Goal: Task Accomplishment & Management: Manage account settings

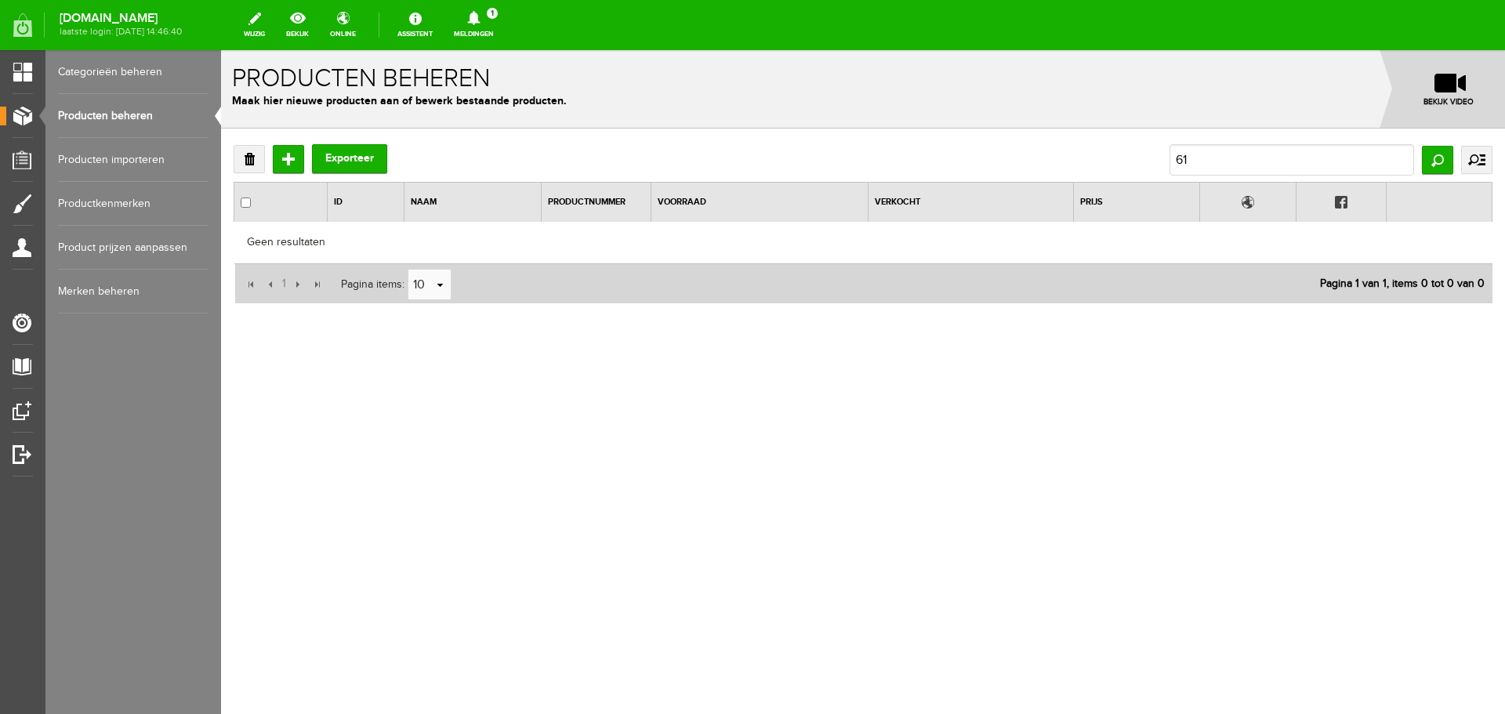
type input "6"
type input "butofix"
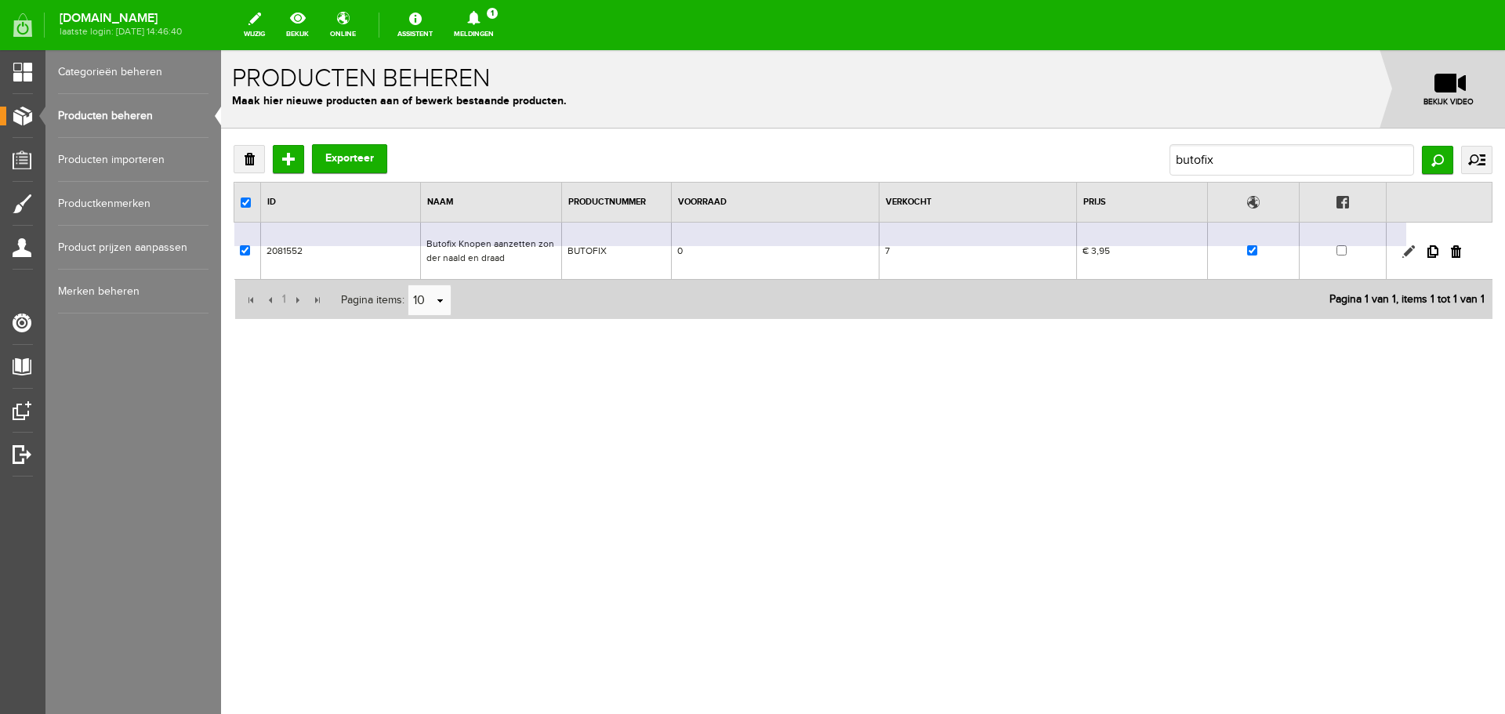
click at [1410, 250] on link at bounding box center [1408, 251] width 13 height 13
checkbox input "true"
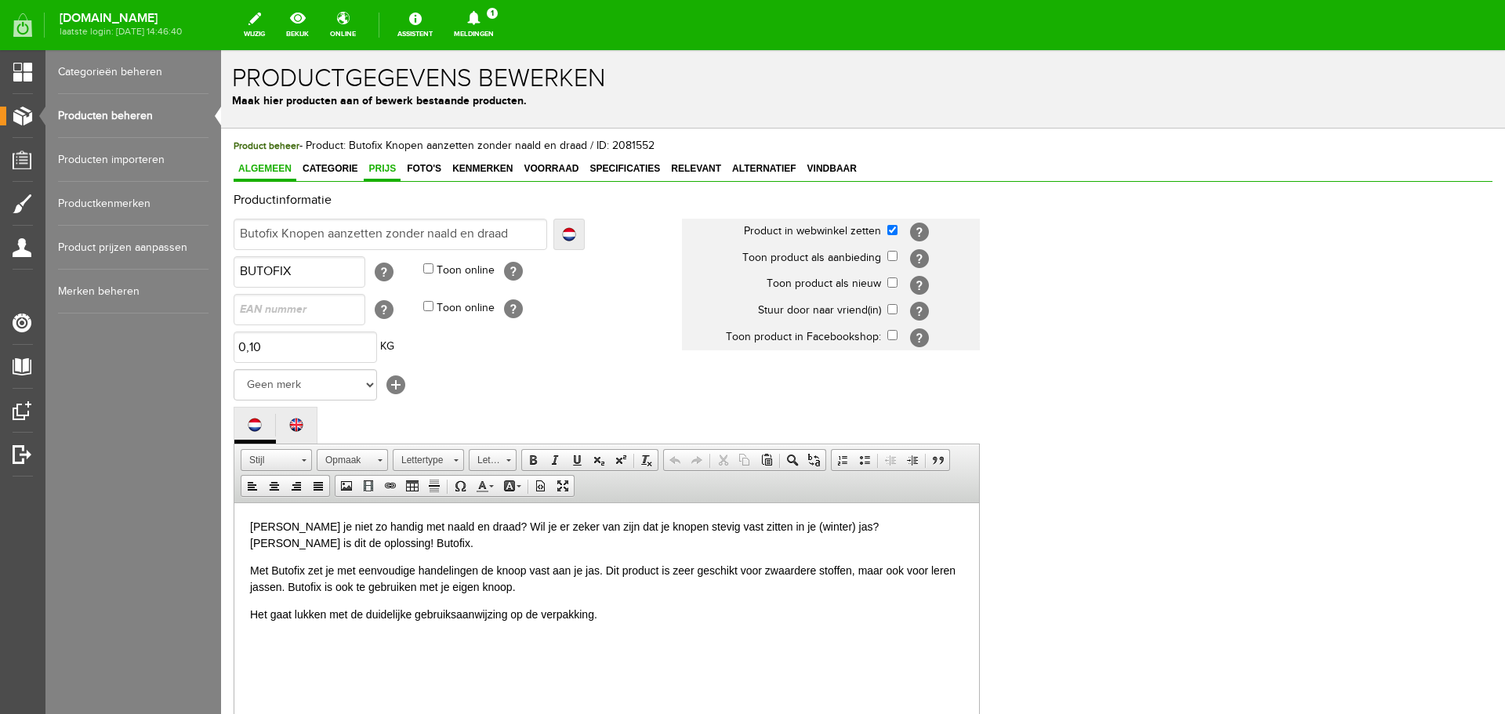
click at [383, 169] on span "Prijs" at bounding box center [382, 168] width 37 height 11
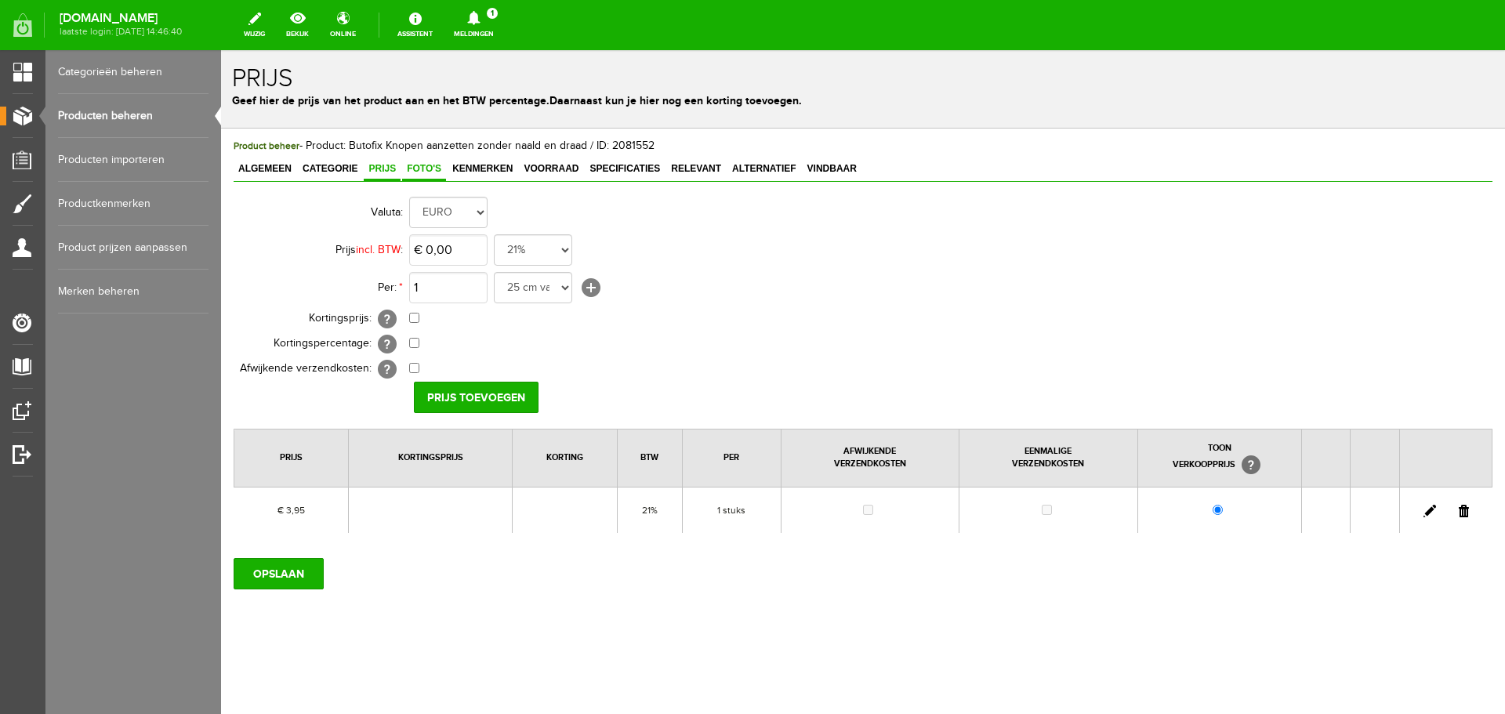
click at [430, 165] on span "Foto's" at bounding box center [424, 168] width 44 height 11
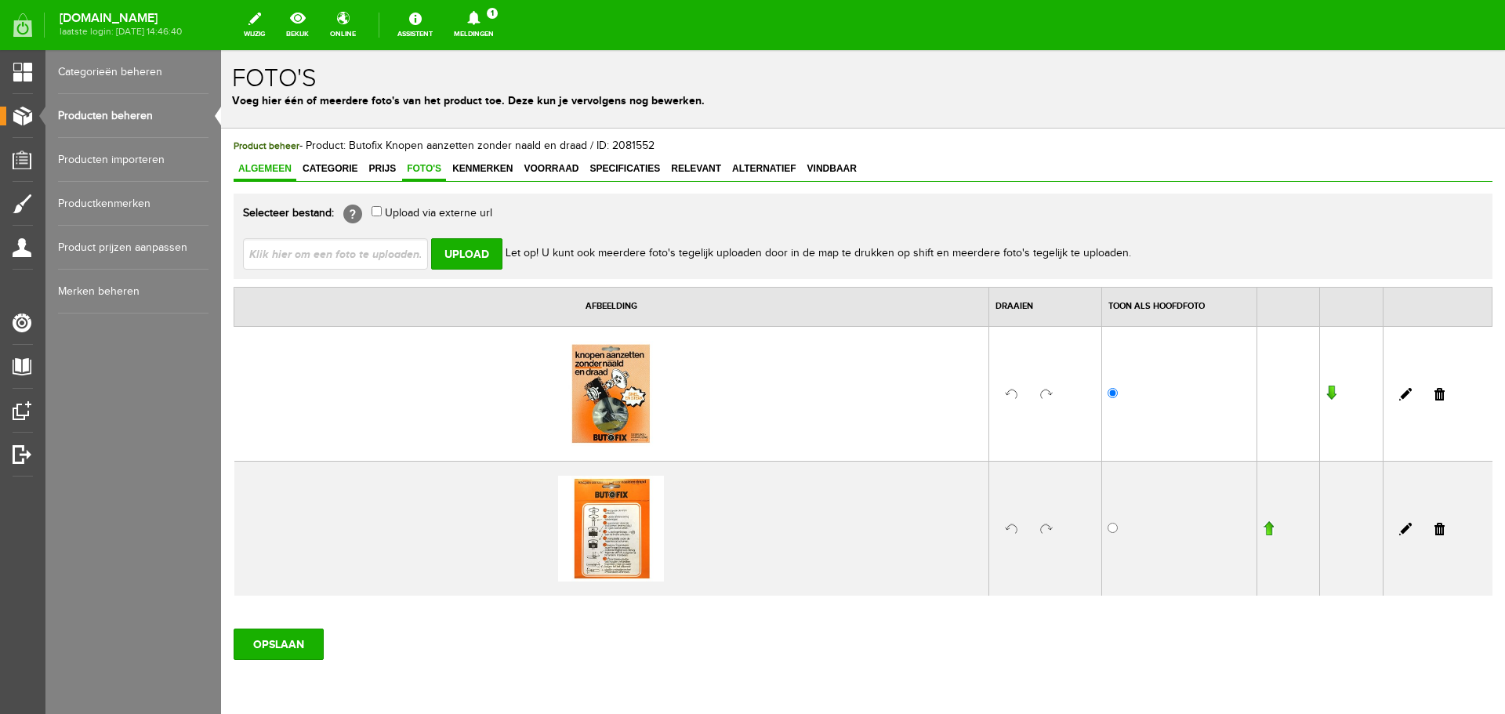
click at [267, 167] on span "Algemeen" at bounding box center [265, 168] width 63 height 11
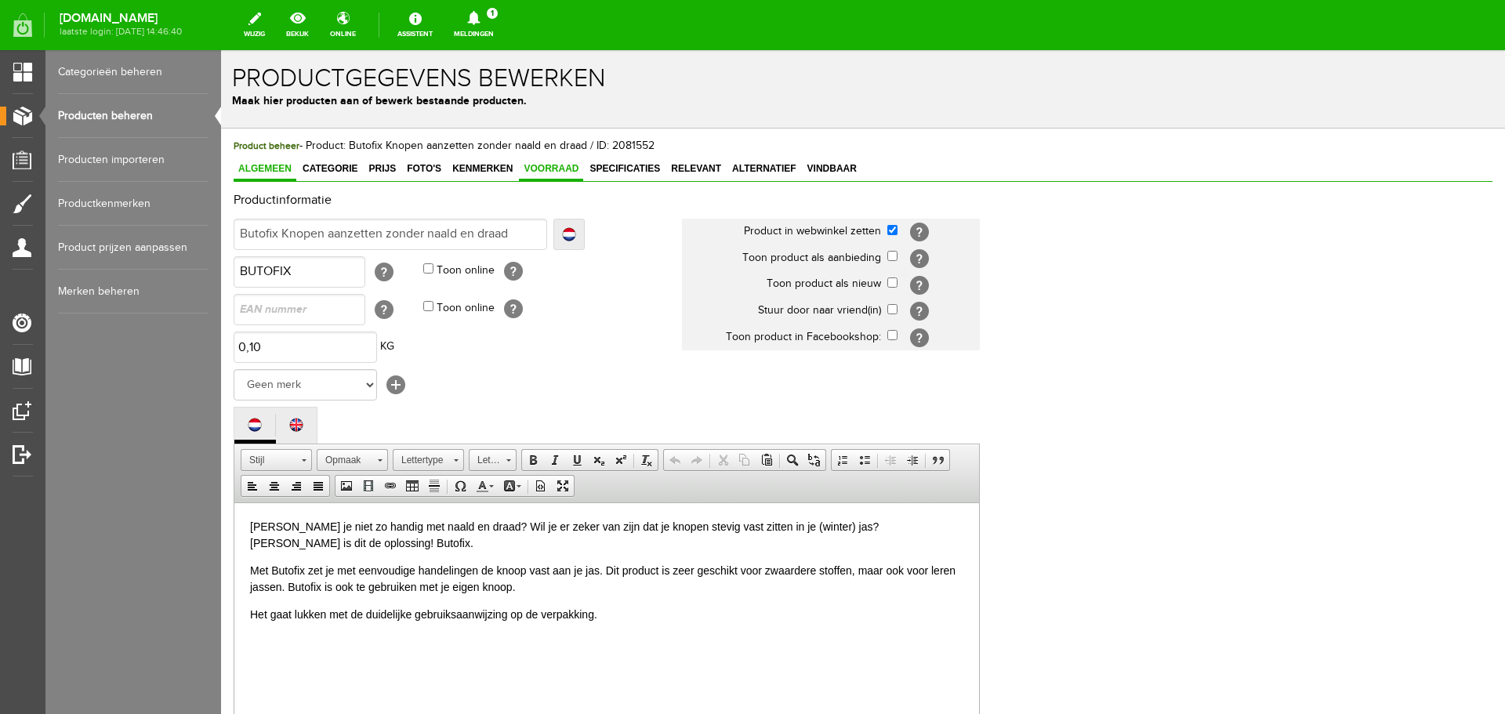
click at [542, 169] on span "Voorraad" at bounding box center [551, 168] width 64 height 11
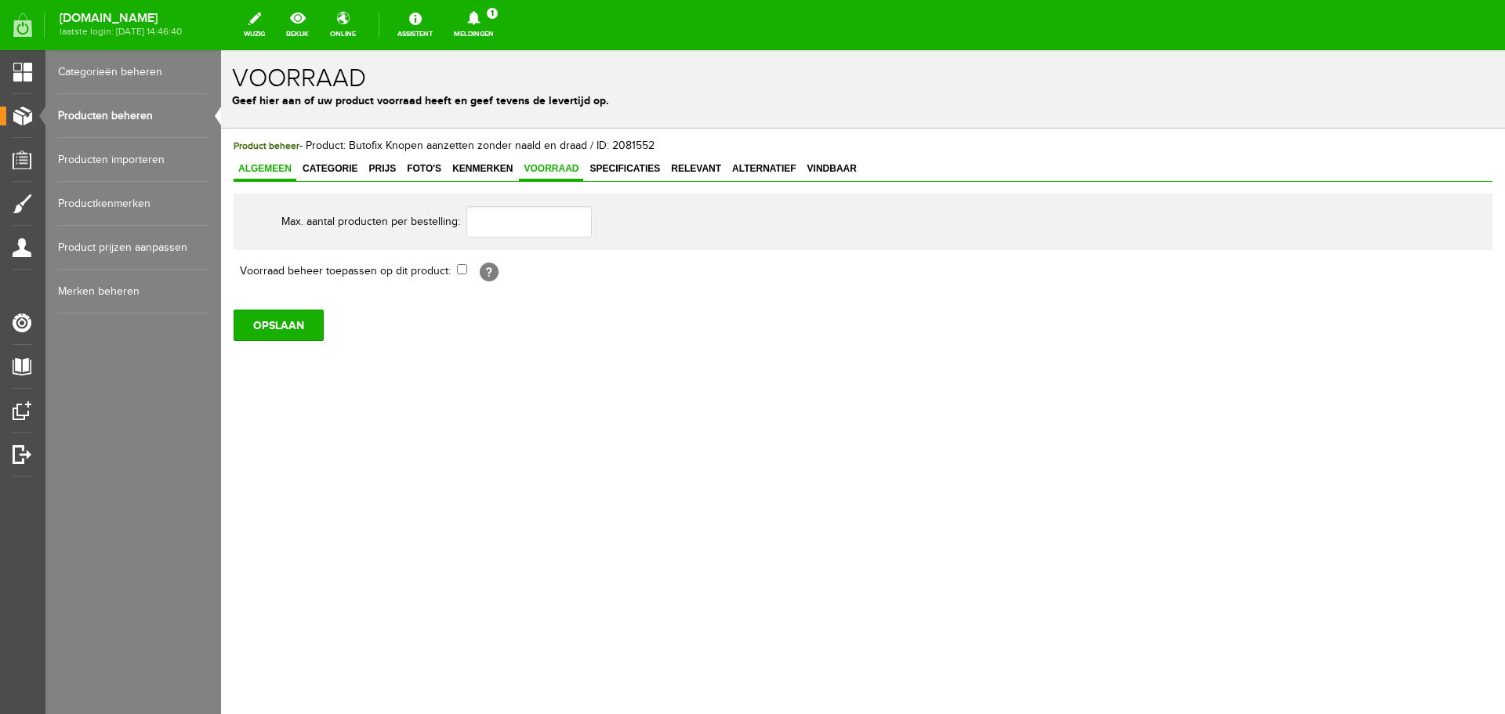
click at [272, 162] on link "Algemeen" at bounding box center [265, 169] width 63 height 23
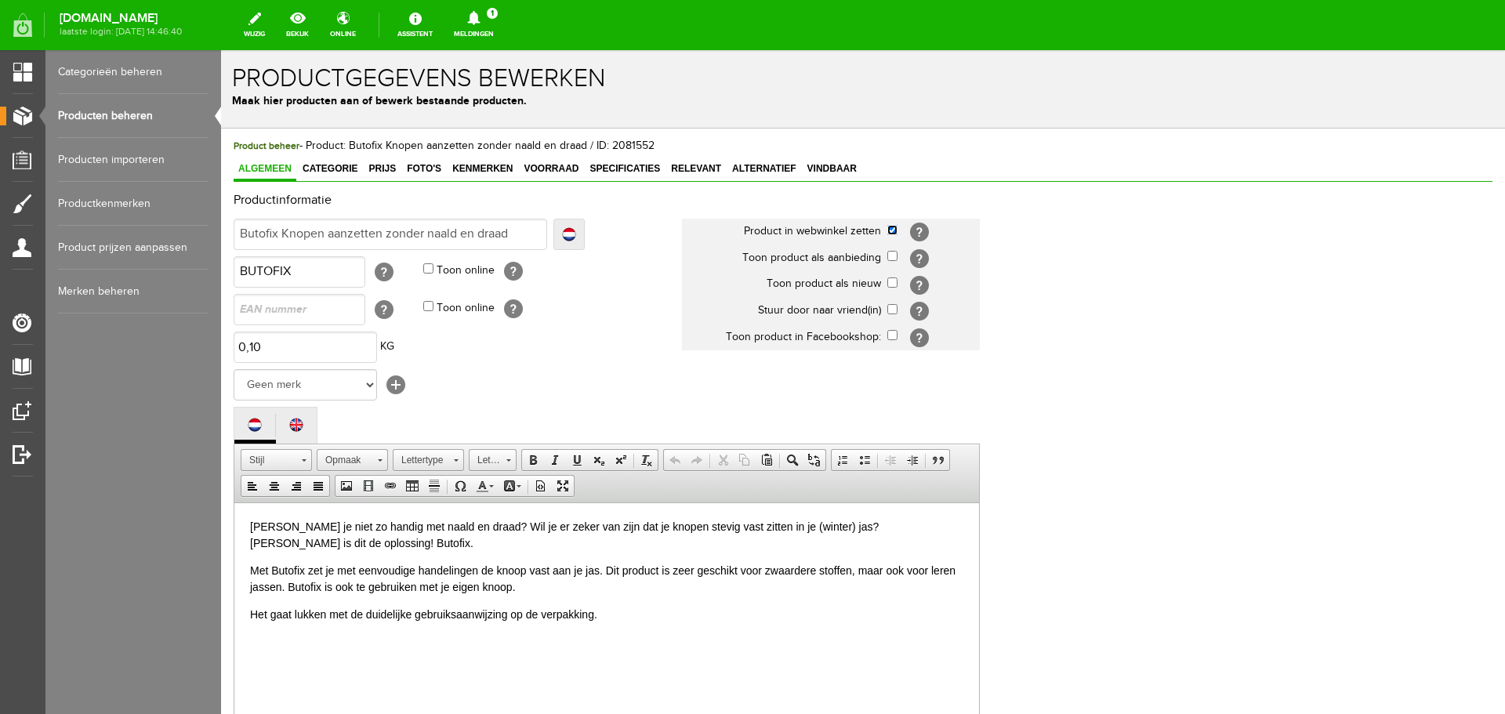
click at [892, 230] on input "checkbox" at bounding box center [892, 230] width 10 height 10
checkbox input "false"
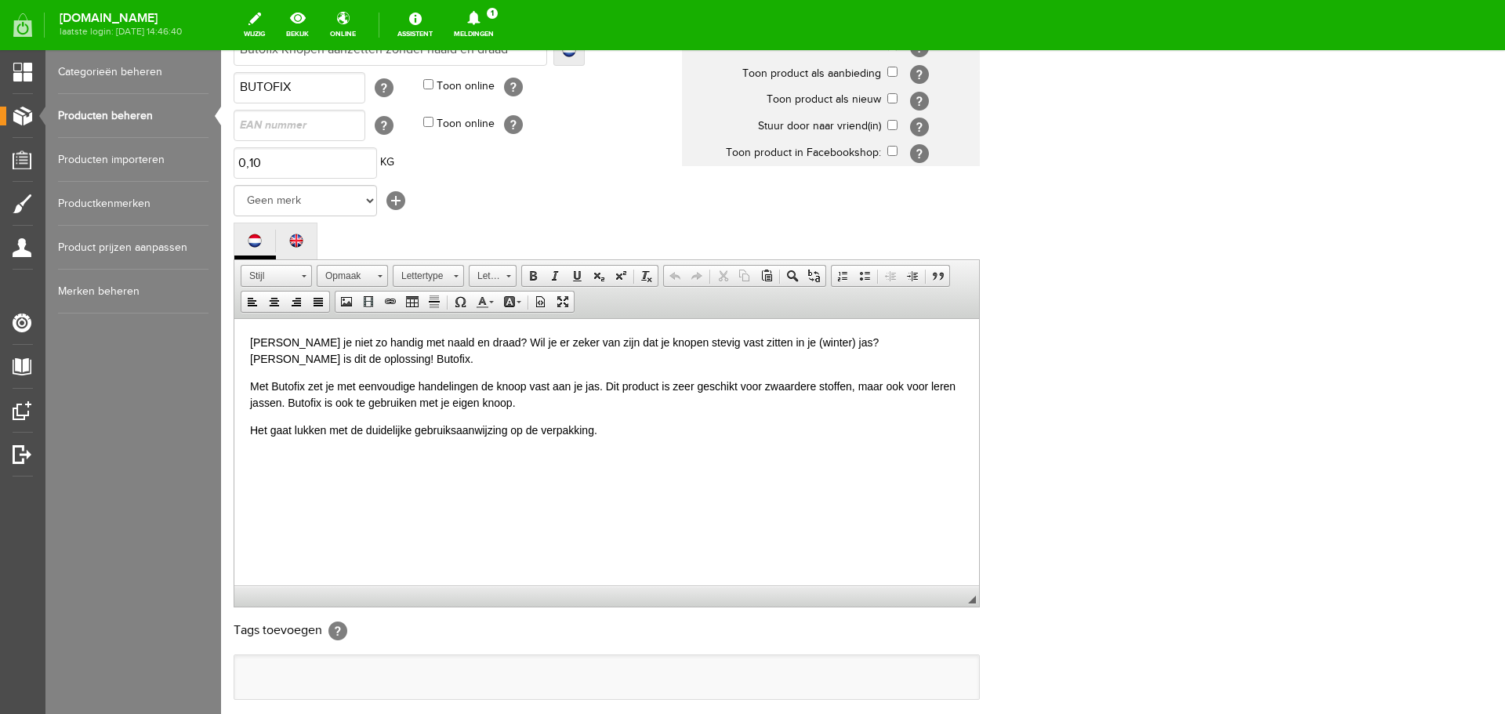
scroll to position [346, 0]
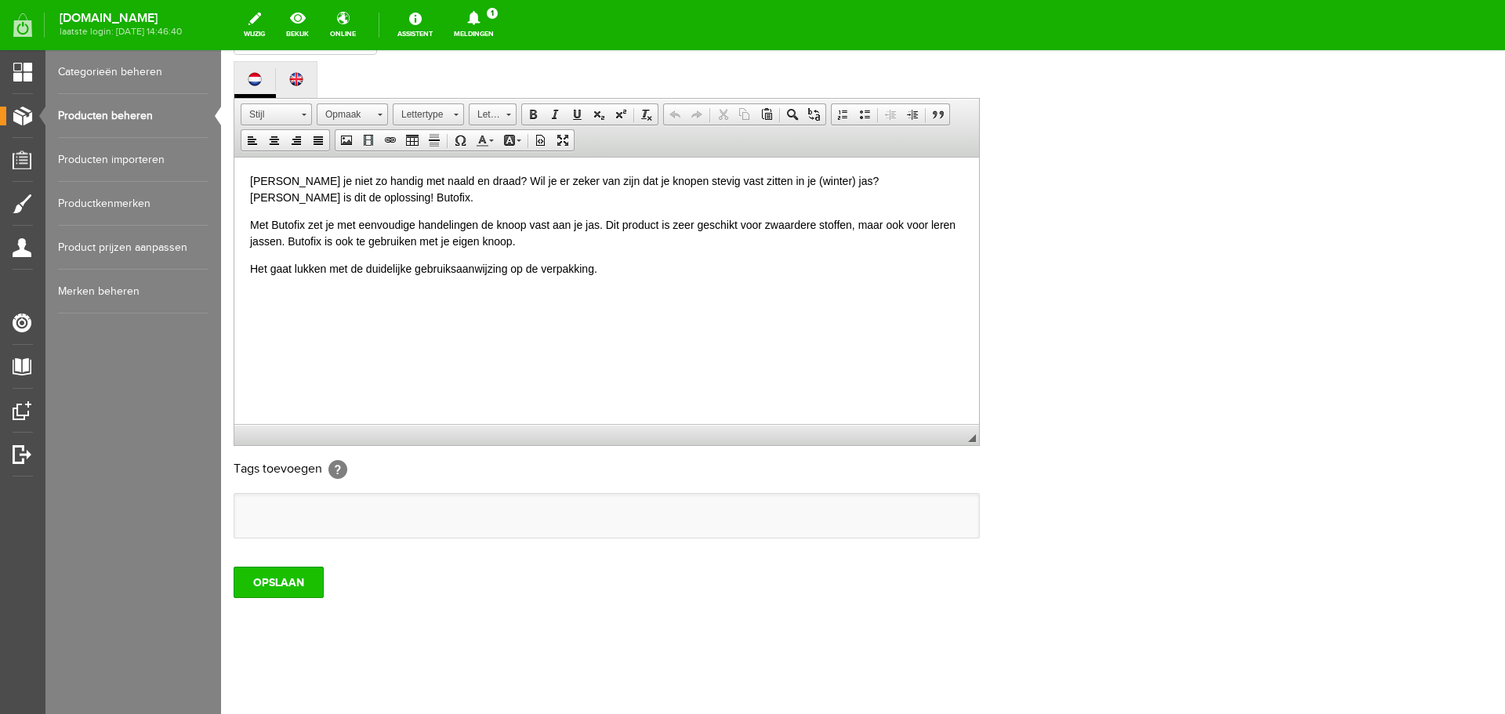
click at [304, 581] on input "OPSLAAN" at bounding box center [279, 582] width 90 height 31
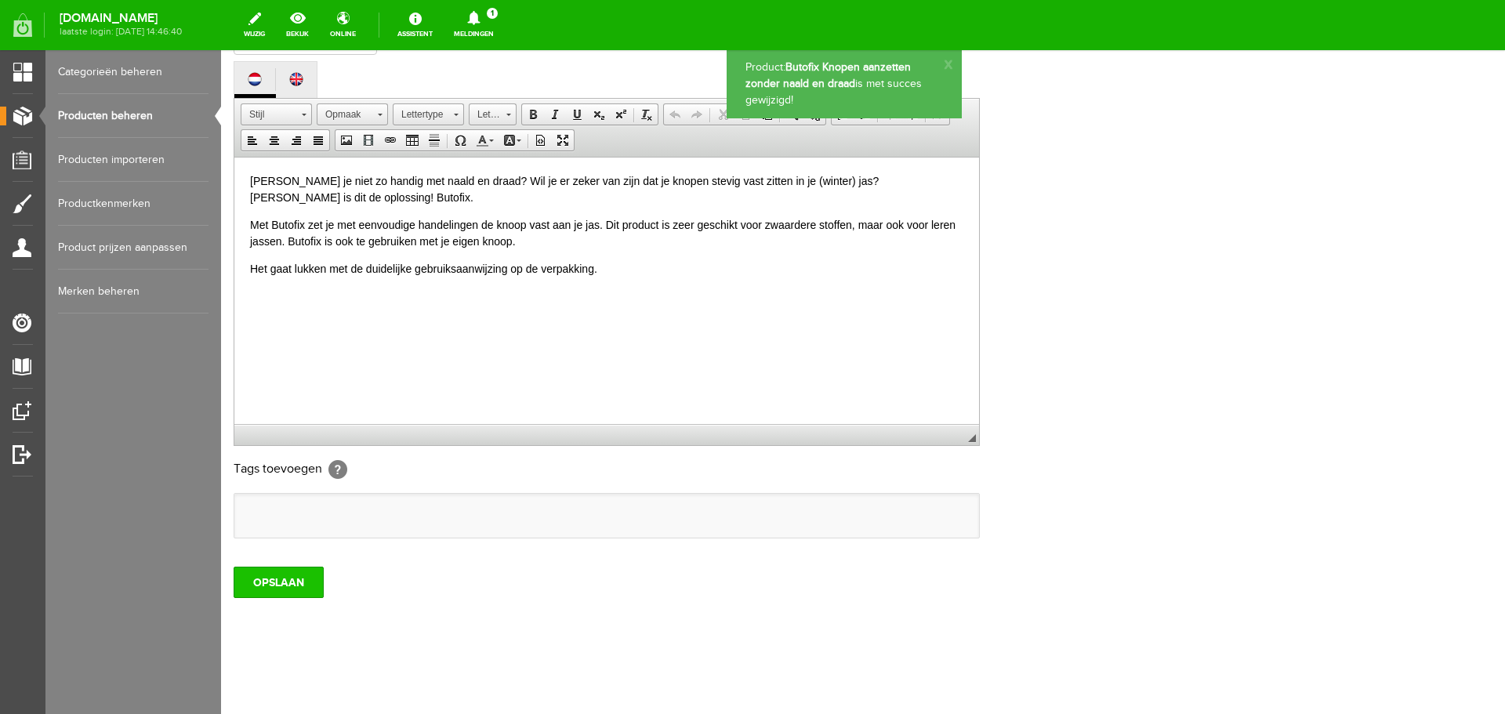
scroll to position [0, 0]
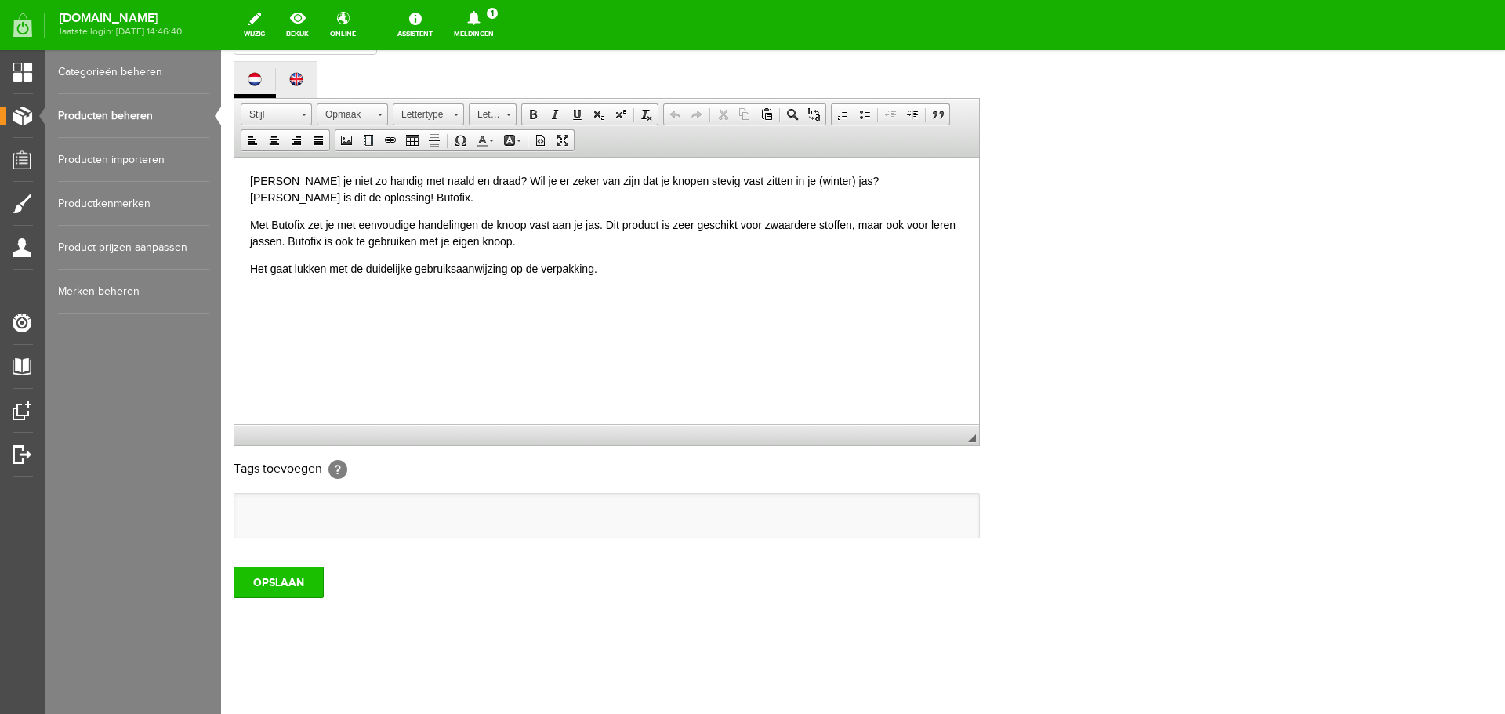
click at [291, 587] on input "OPSLAAN" at bounding box center [279, 582] width 90 height 31
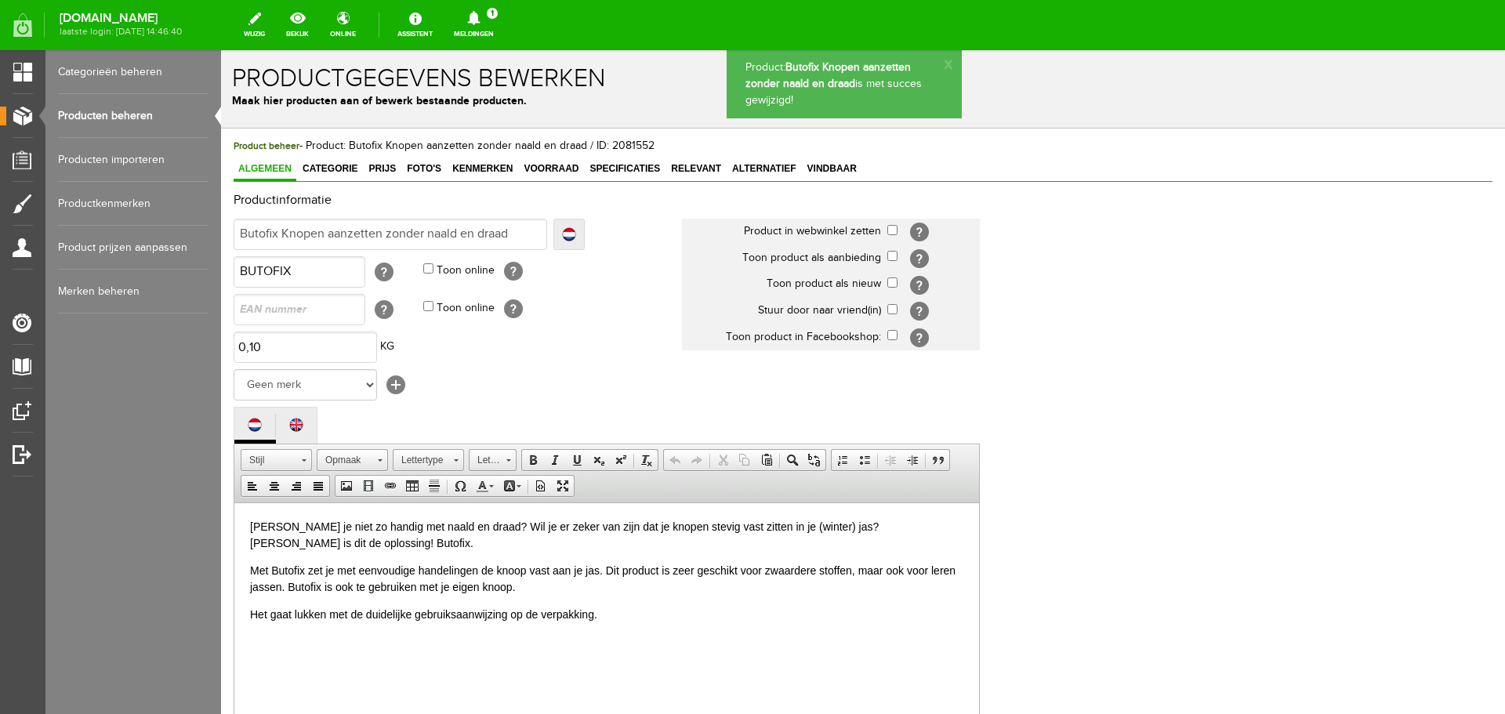
click at [118, 108] on link "Producten beheren" at bounding box center [133, 116] width 151 height 44
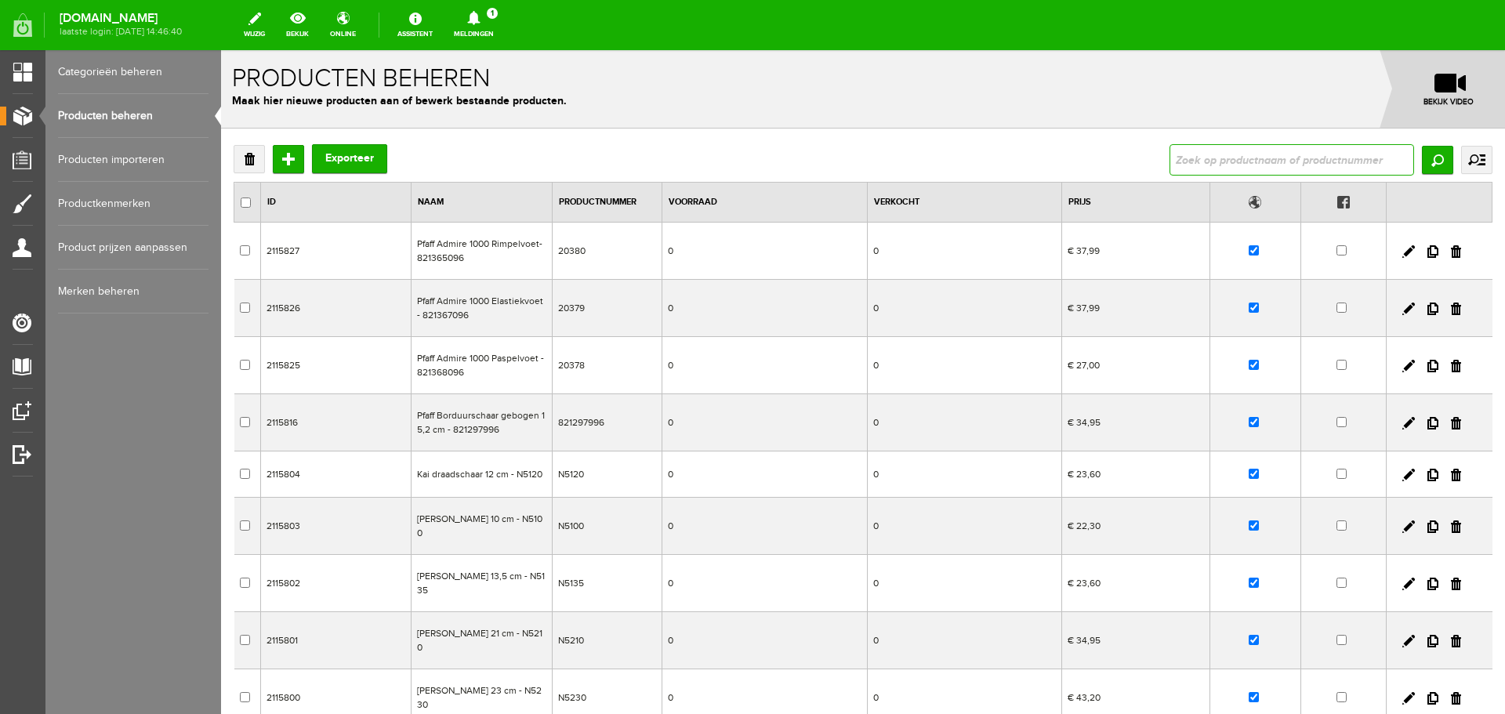
click at [1189, 162] on input "text" at bounding box center [1292, 159] width 245 height 31
type input "vliesofix"
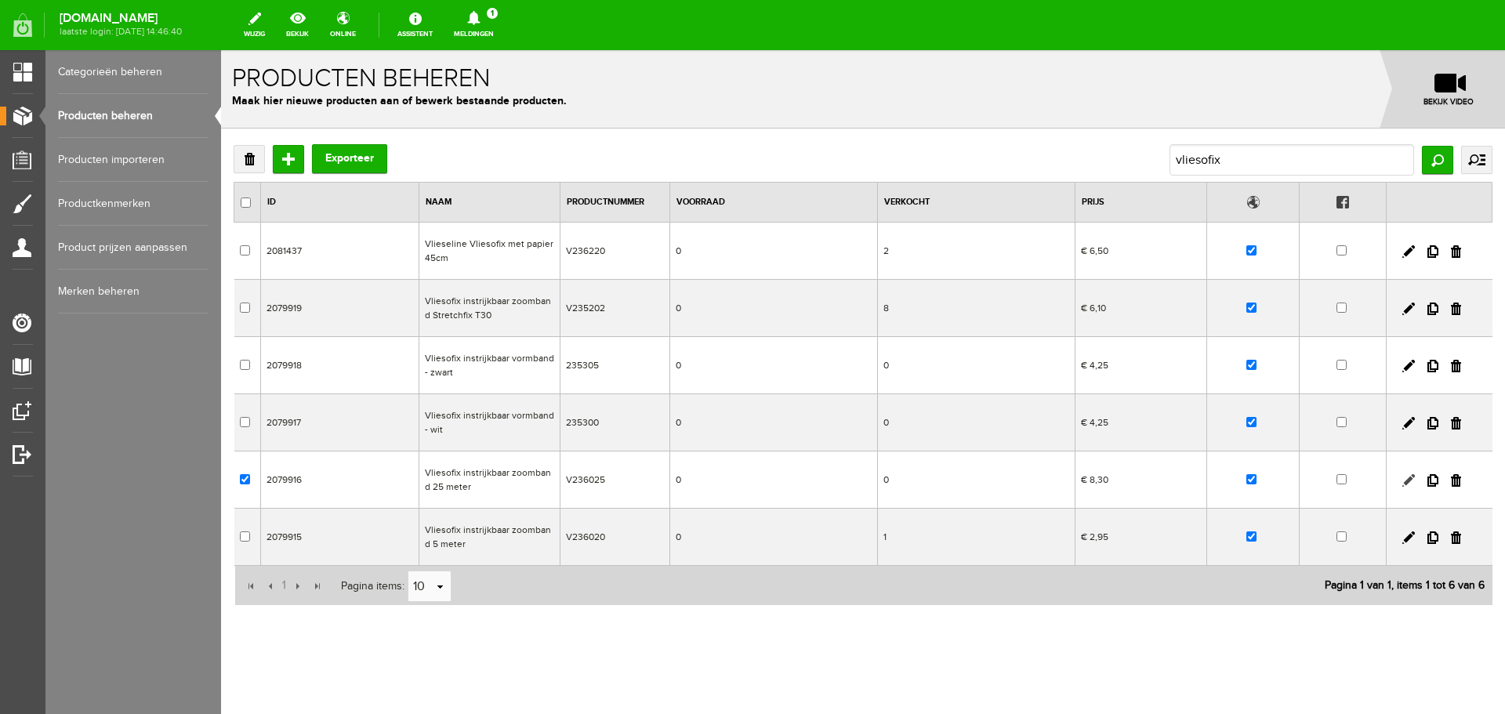
click at [1402, 481] on link at bounding box center [1408, 480] width 13 height 13
checkbox input "true"
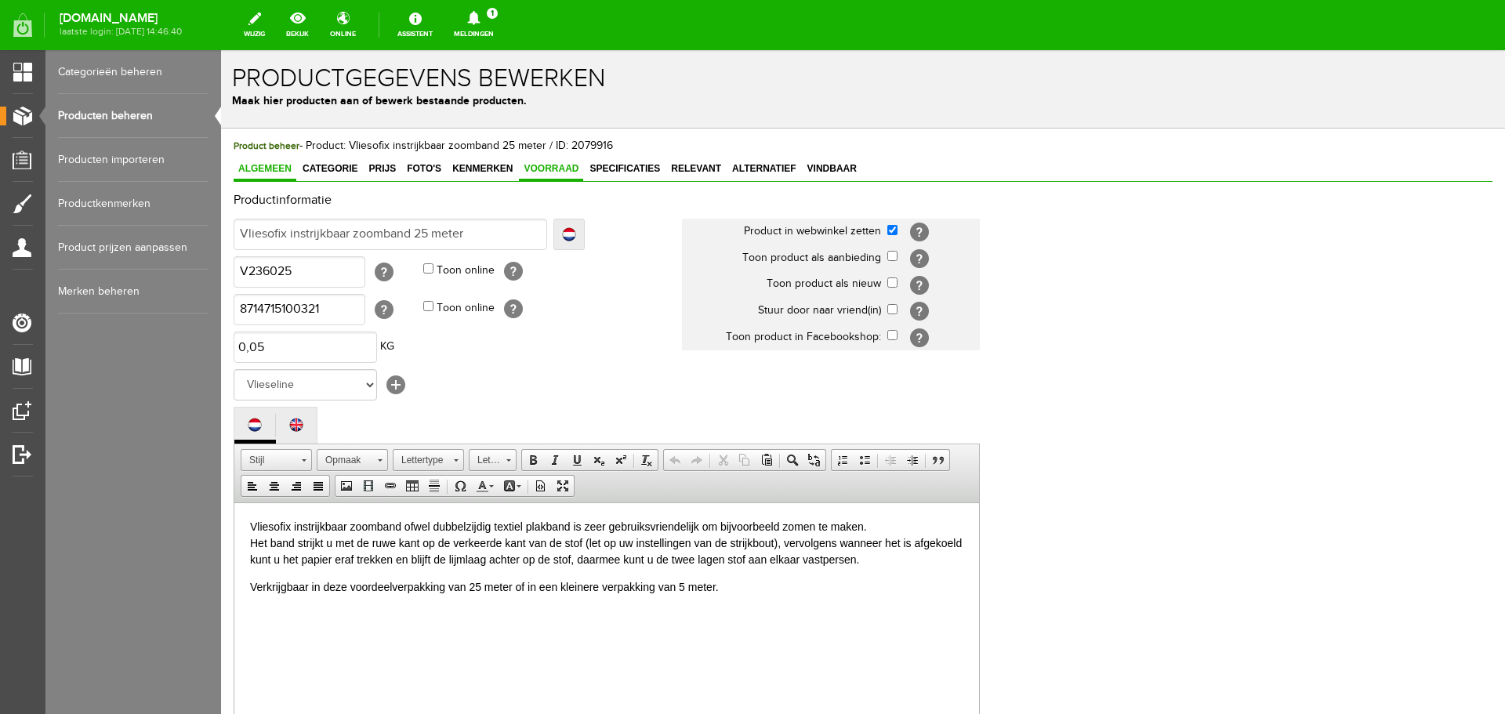
click at [572, 165] on span "Voorraad" at bounding box center [551, 168] width 64 height 11
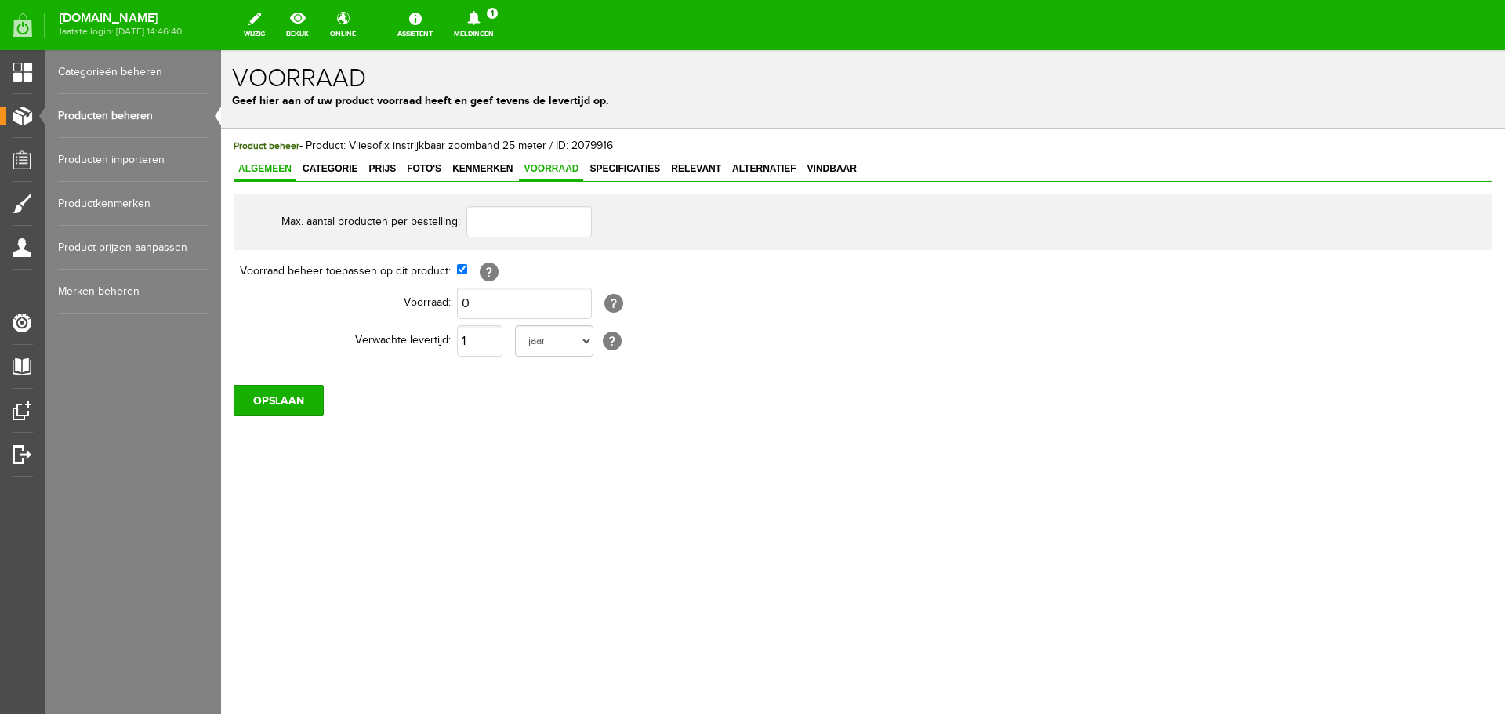
click at [257, 169] on span "Algemeen" at bounding box center [265, 168] width 63 height 11
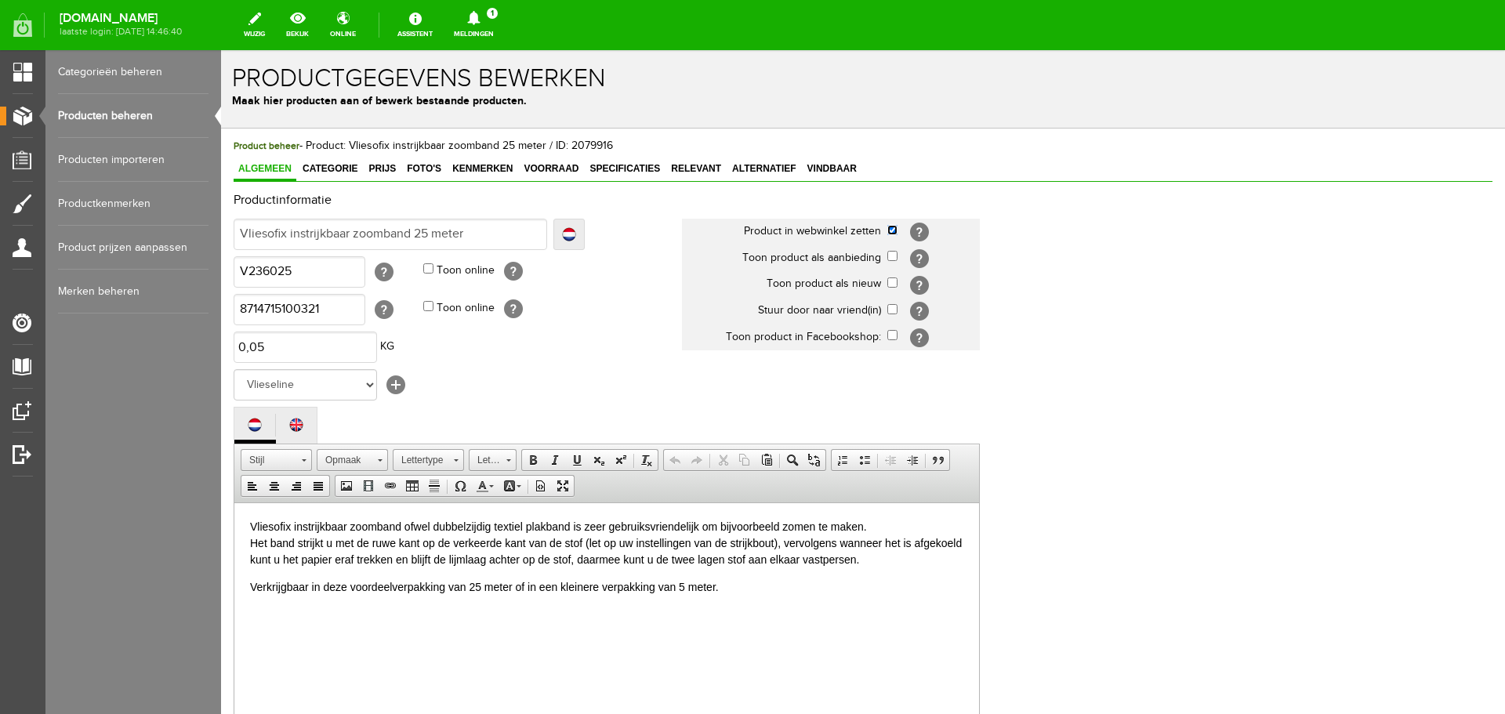
drag, startPoint x: 889, startPoint y: 230, endPoint x: 884, endPoint y: 239, distance: 10.5
click at [890, 230] on input "checkbox" at bounding box center [892, 230] width 10 height 10
checkbox input "false"
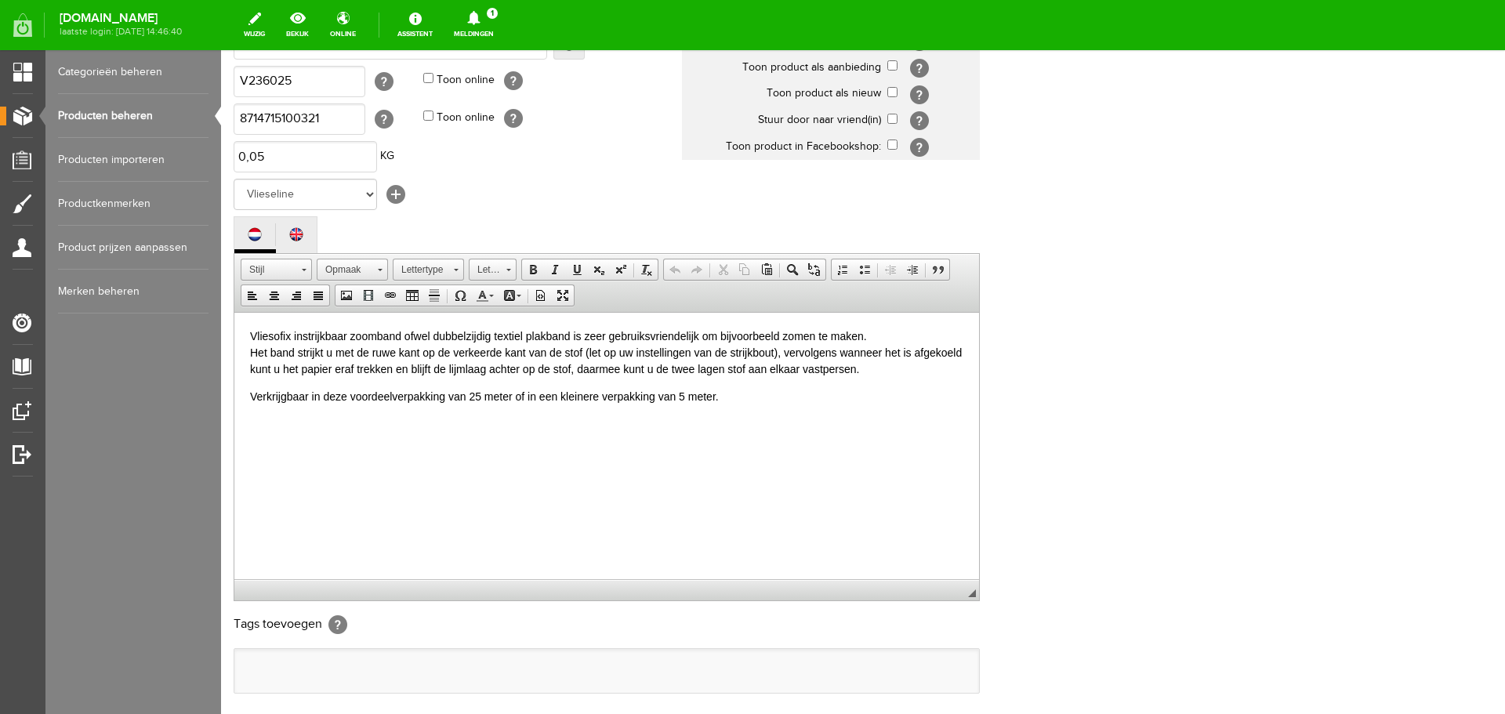
scroll to position [346, 0]
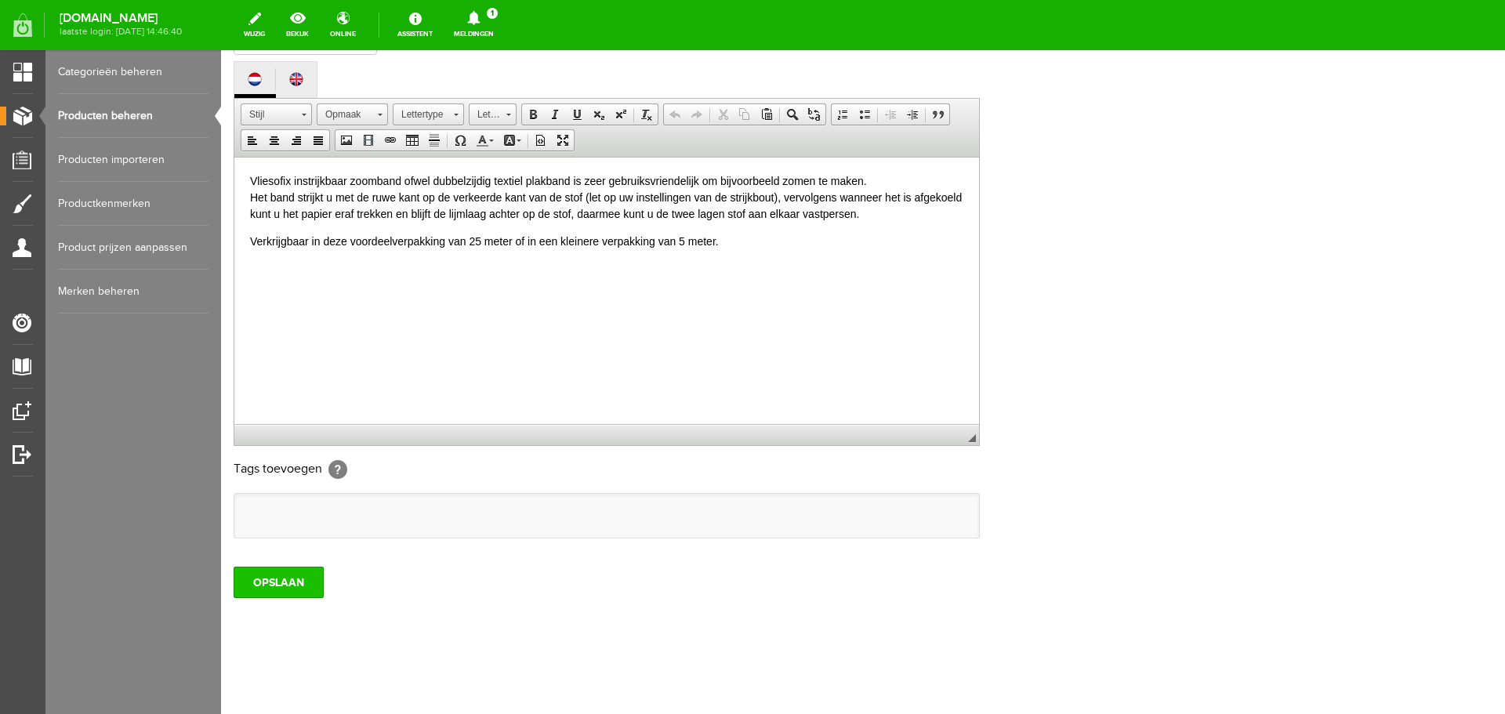
click at [297, 586] on input "OPSLAAN" at bounding box center [279, 582] width 90 height 31
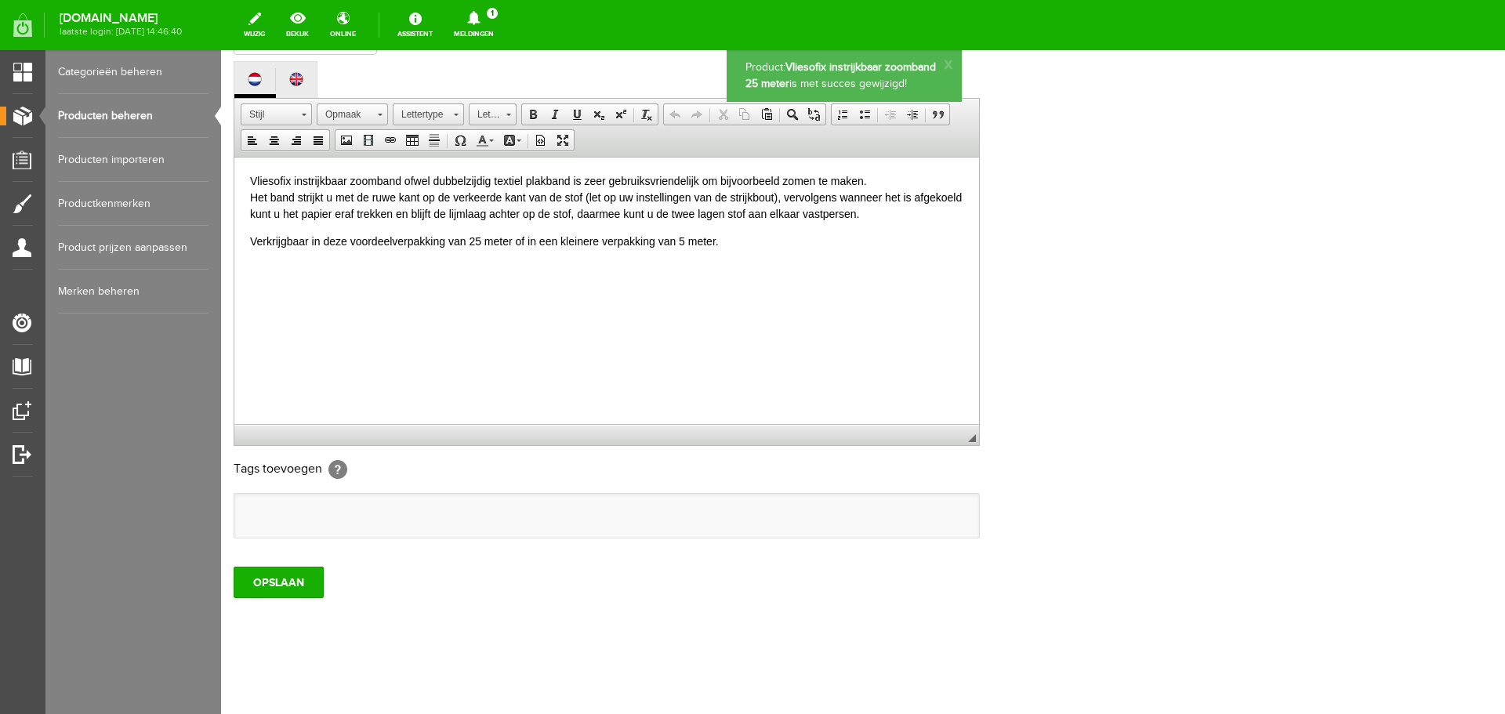
scroll to position [0, 0]
click at [96, 110] on link "Producten beheren" at bounding box center [133, 116] width 151 height 44
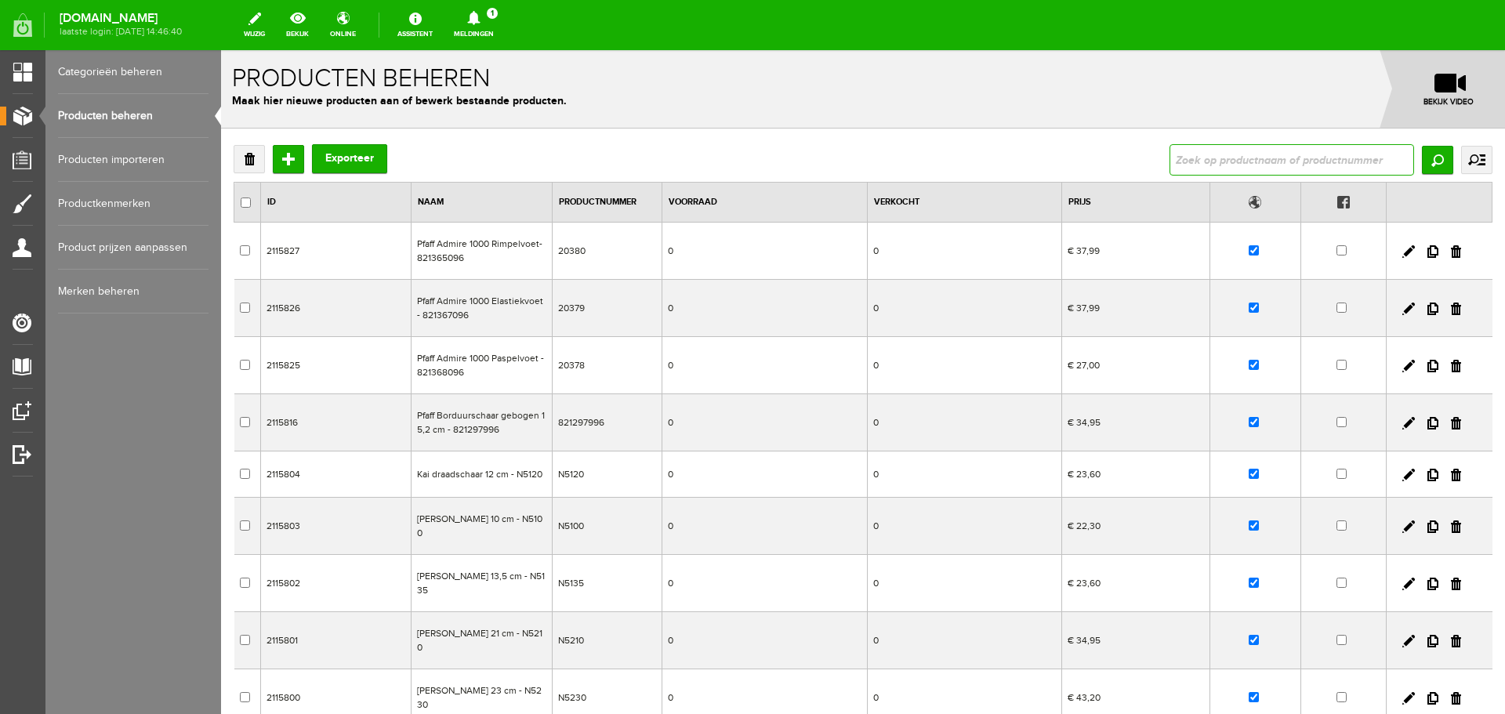
click at [1189, 151] on input "text" at bounding box center [1292, 159] width 245 height 31
type input "vliesofix"
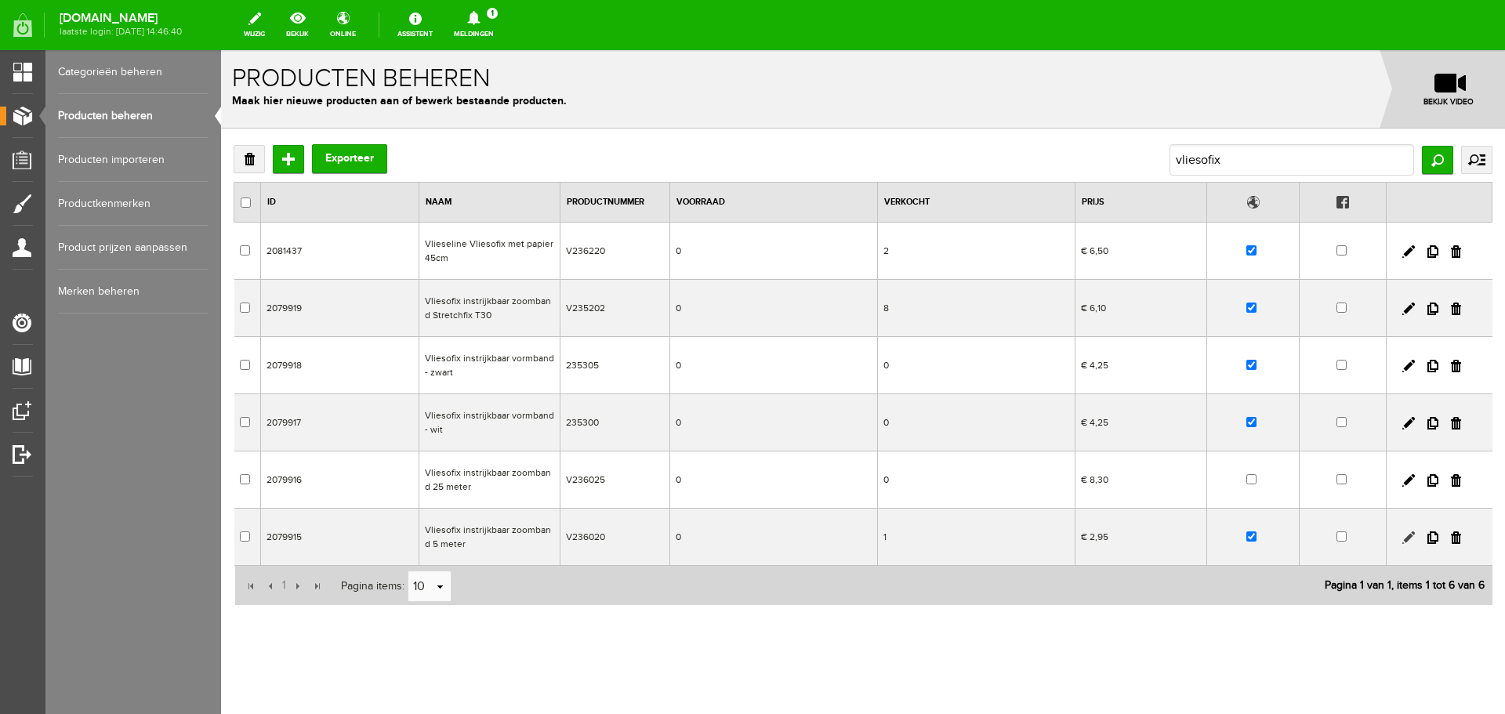
click at [1402, 538] on link at bounding box center [1408, 537] width 13 height 13
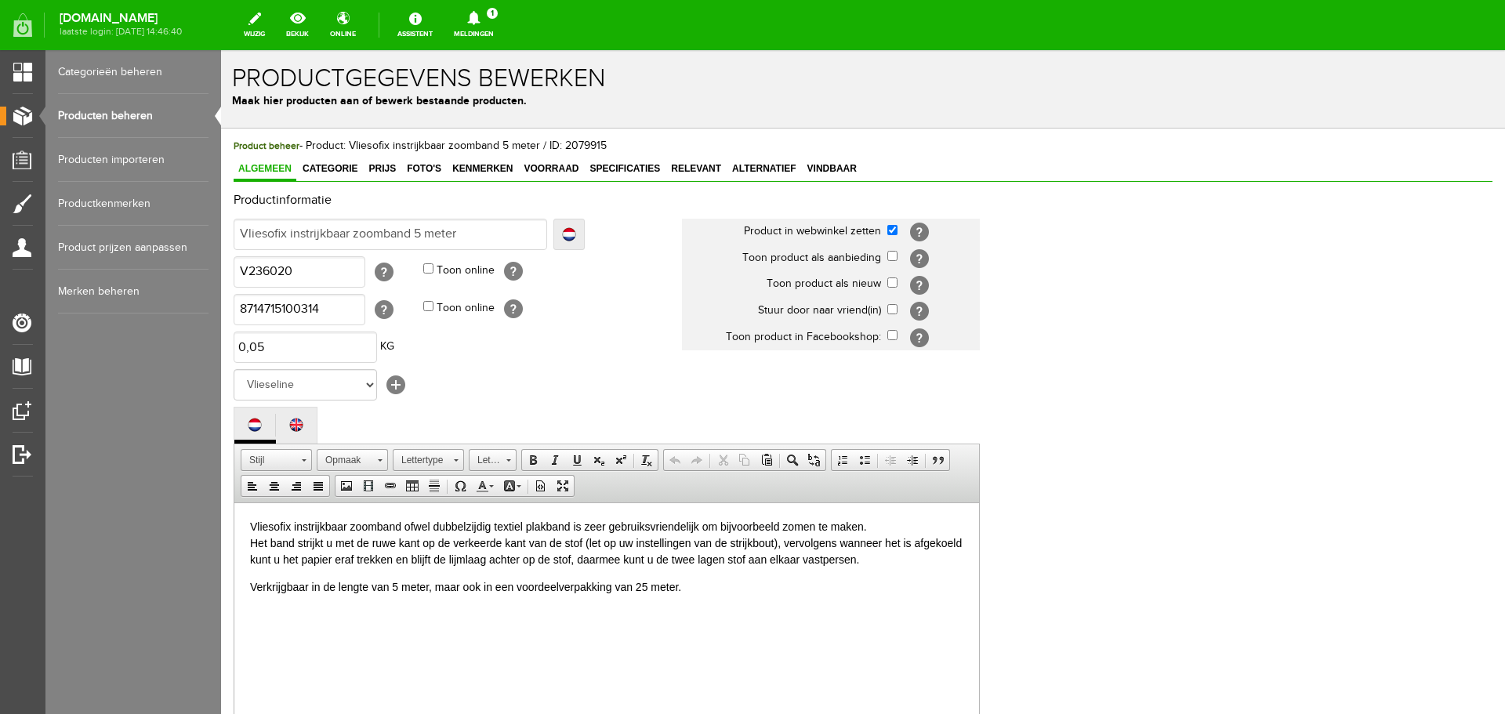
click at [263, 589] on p "Verkrijgbaar in de lengte van 5 meter, maar ook in een voordeelverpakking van 2…" at bounding box center [606, 587] width 713 height 16
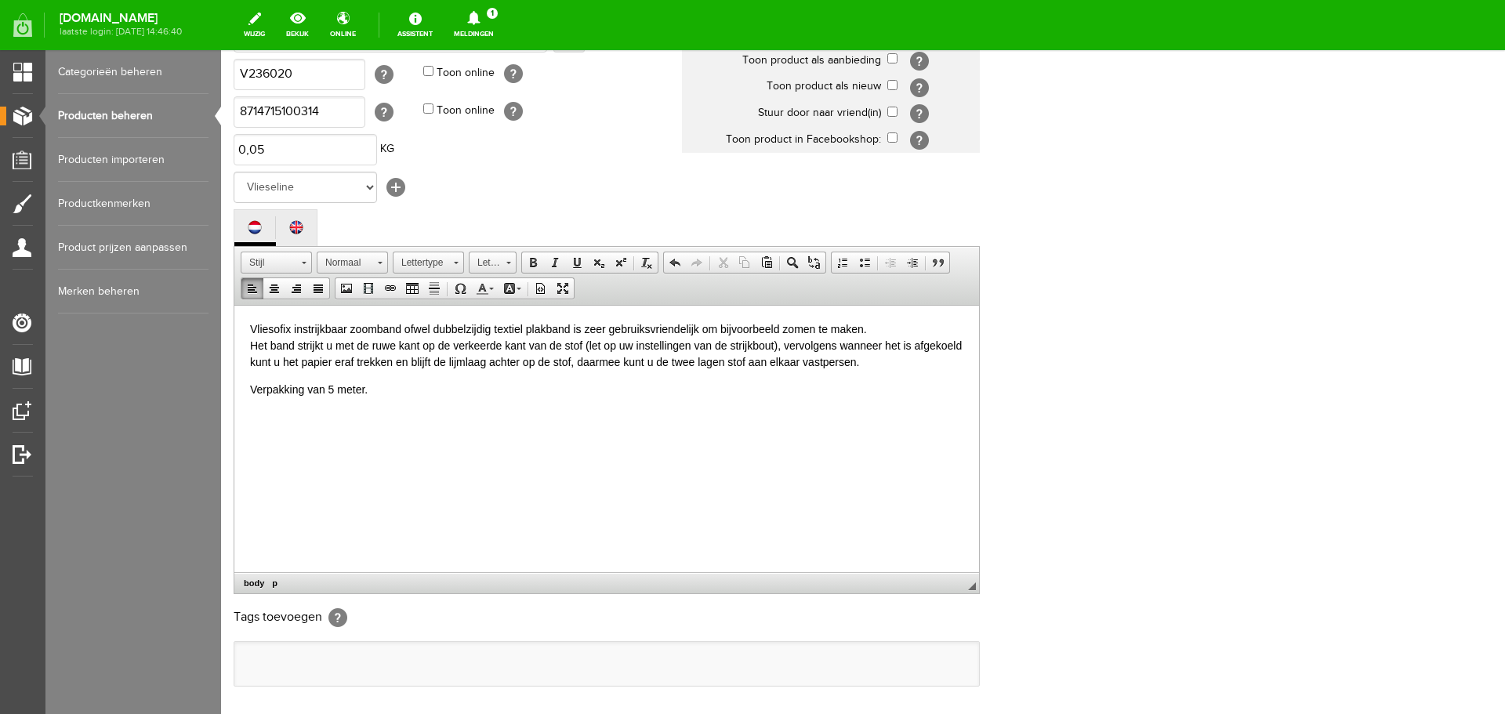
scroll to position [314, 0]
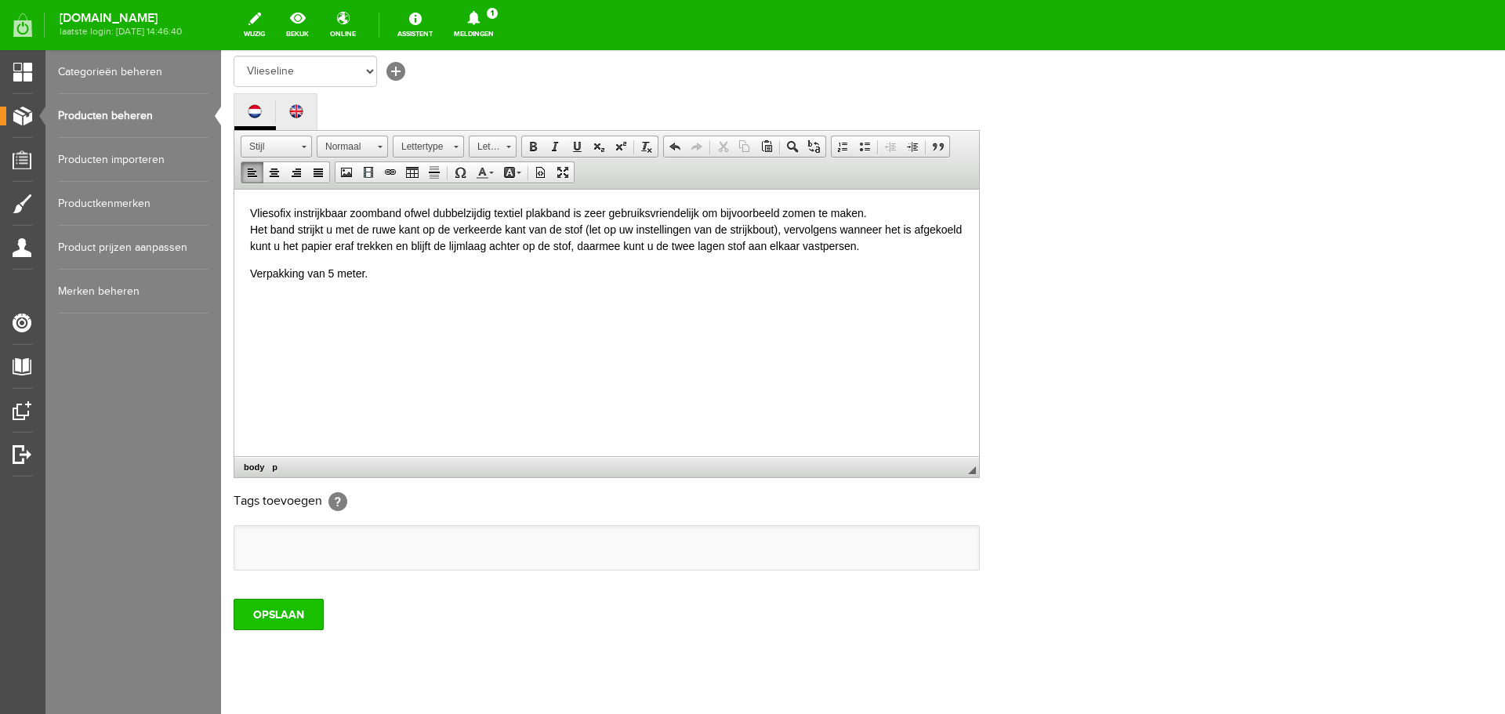
click at [284, 604] on input "OPSLAAN" at bounding box center [279, 614] width 90 height 31
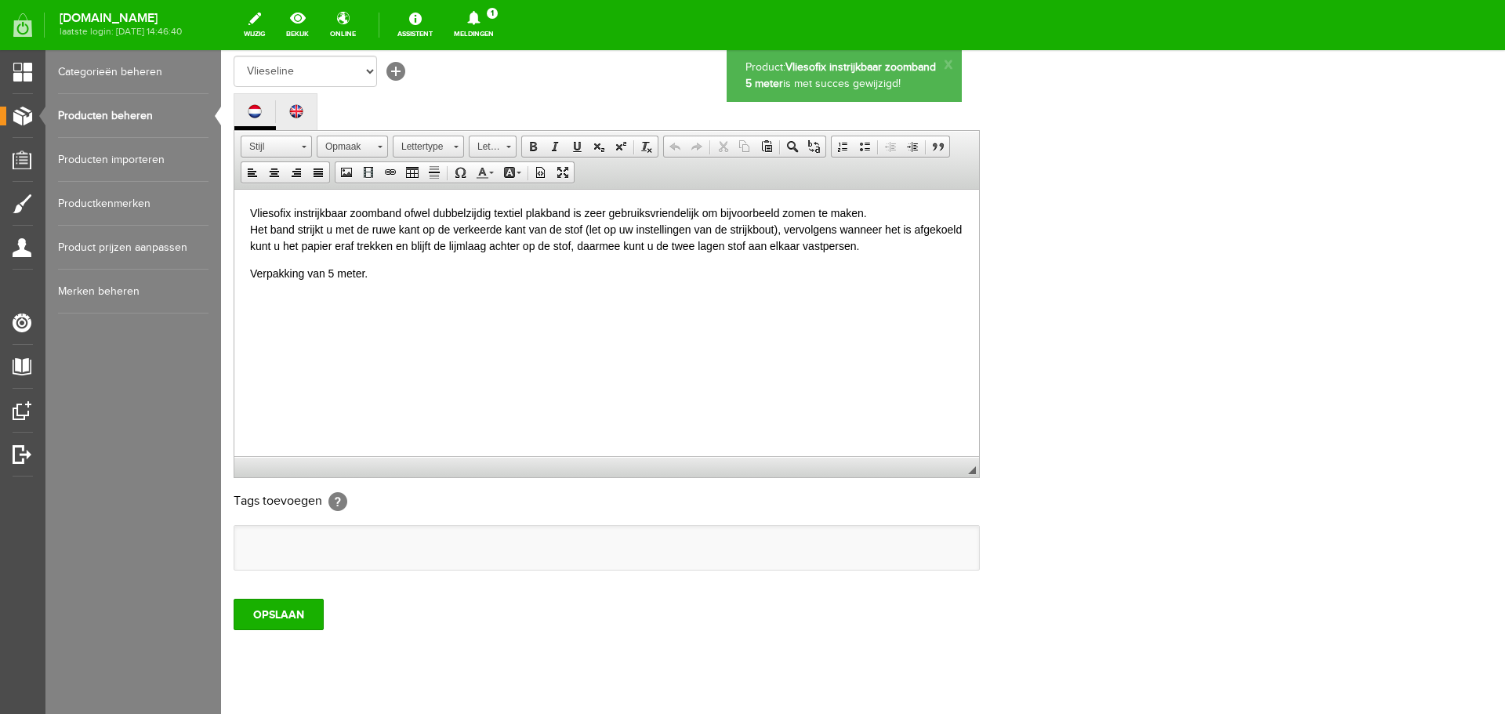
scroll to position [0, 0]
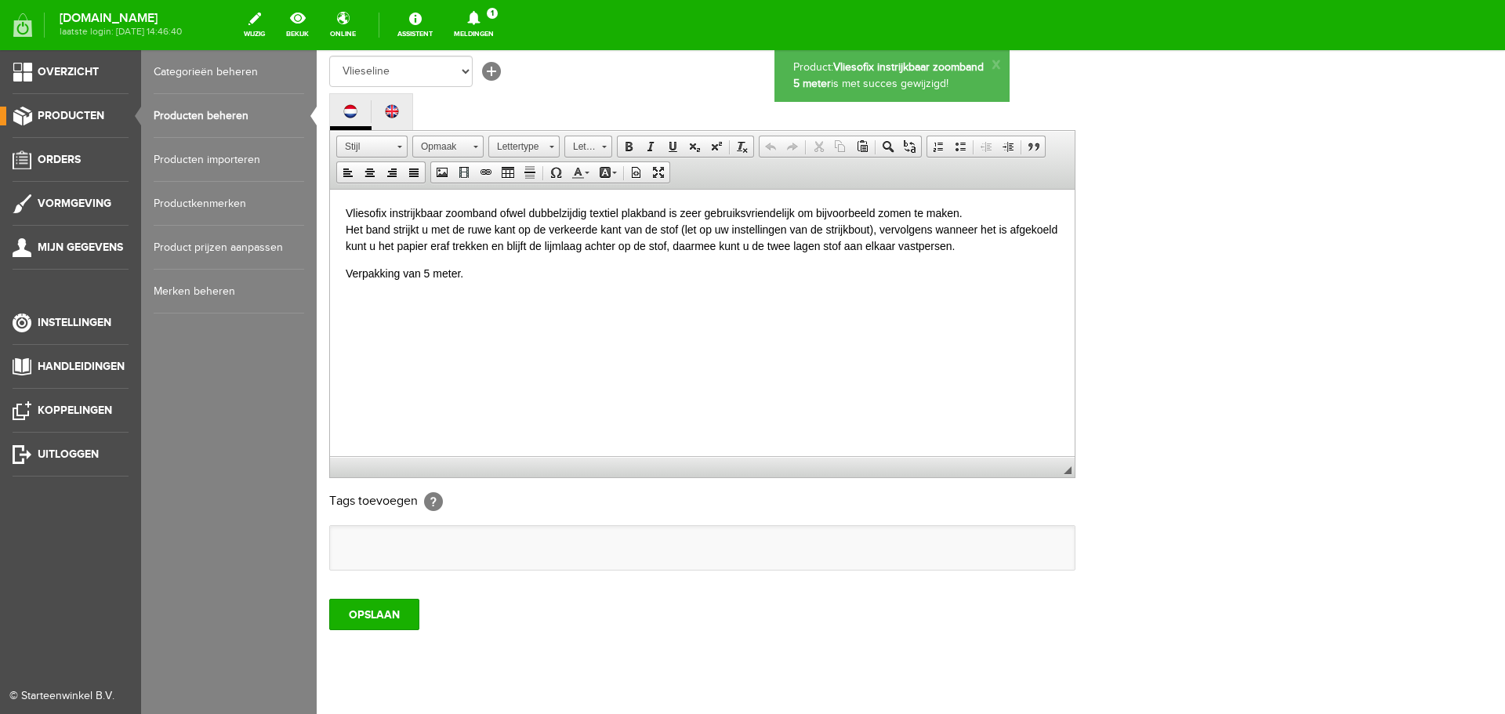
click at [187, 110] on link "Producten beheren" at bounding box center [229, 116] width 151 height 44
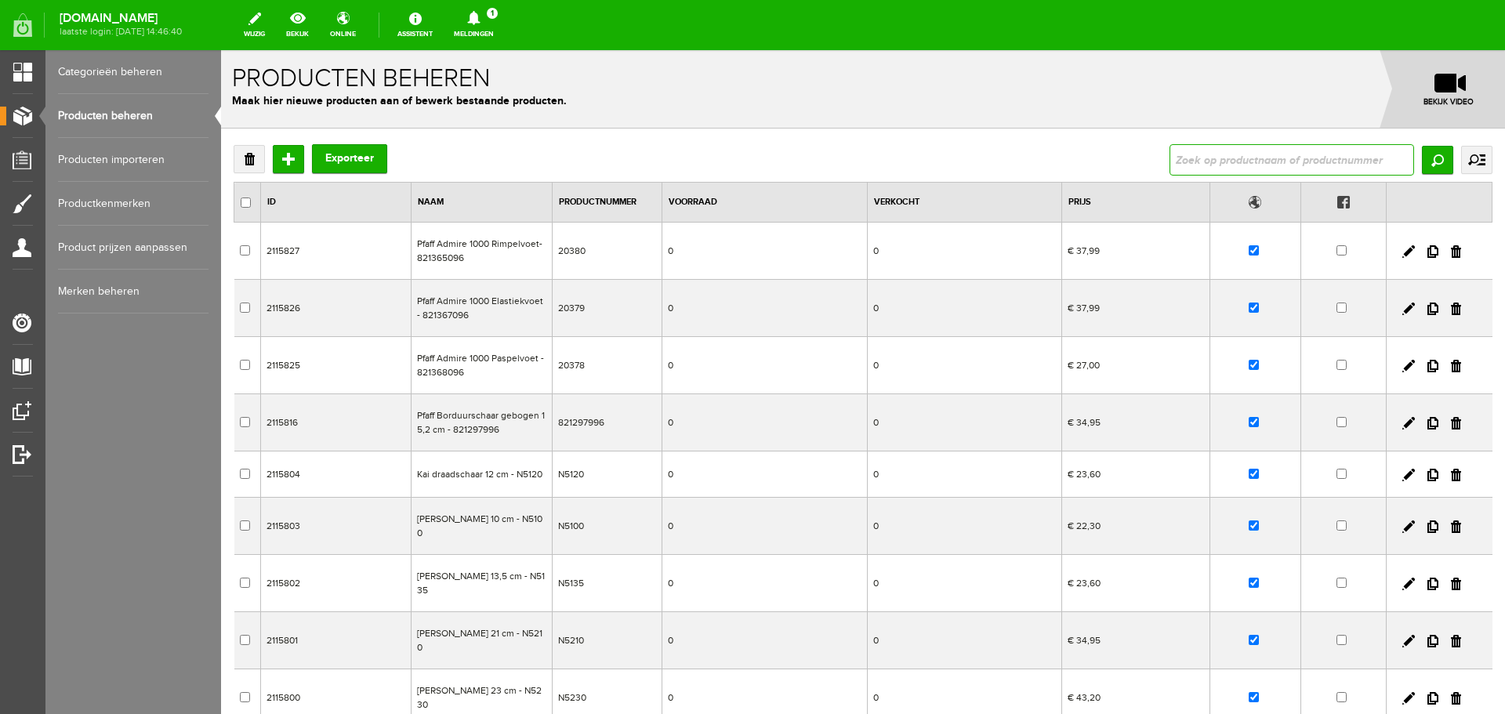
click at [1195, 161] on input "text" at bounding box center [1292, 159] width 245 height 31
click at [79, 114] on link "Producten beheren" at bounding box center [133, 116] width 151 height 44
click at [80, 64] on link "Categorieën beheren" at bounding box center [133, 72] width 151 height 44
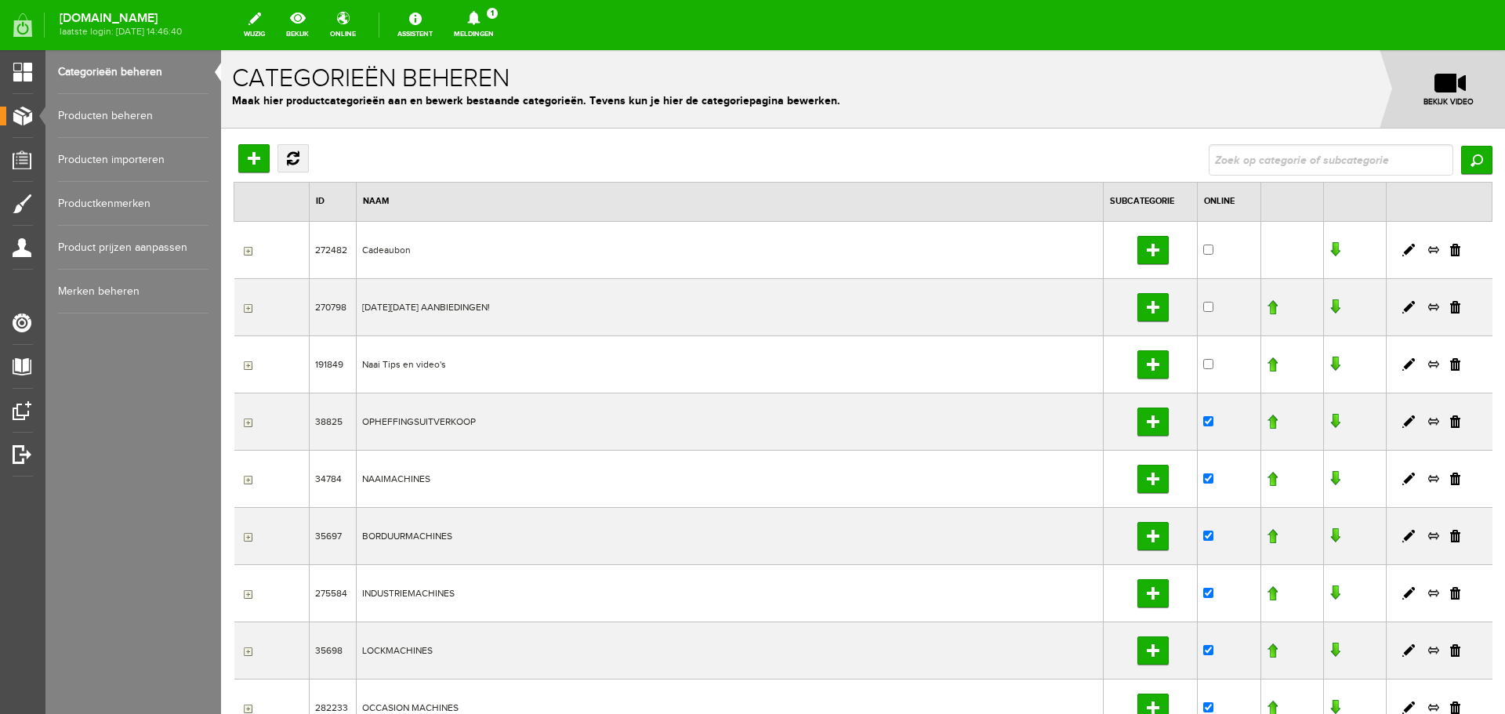
click at [79, 113] on link "Producten beheren" at bounding box center [133, 116] width 151 height 44
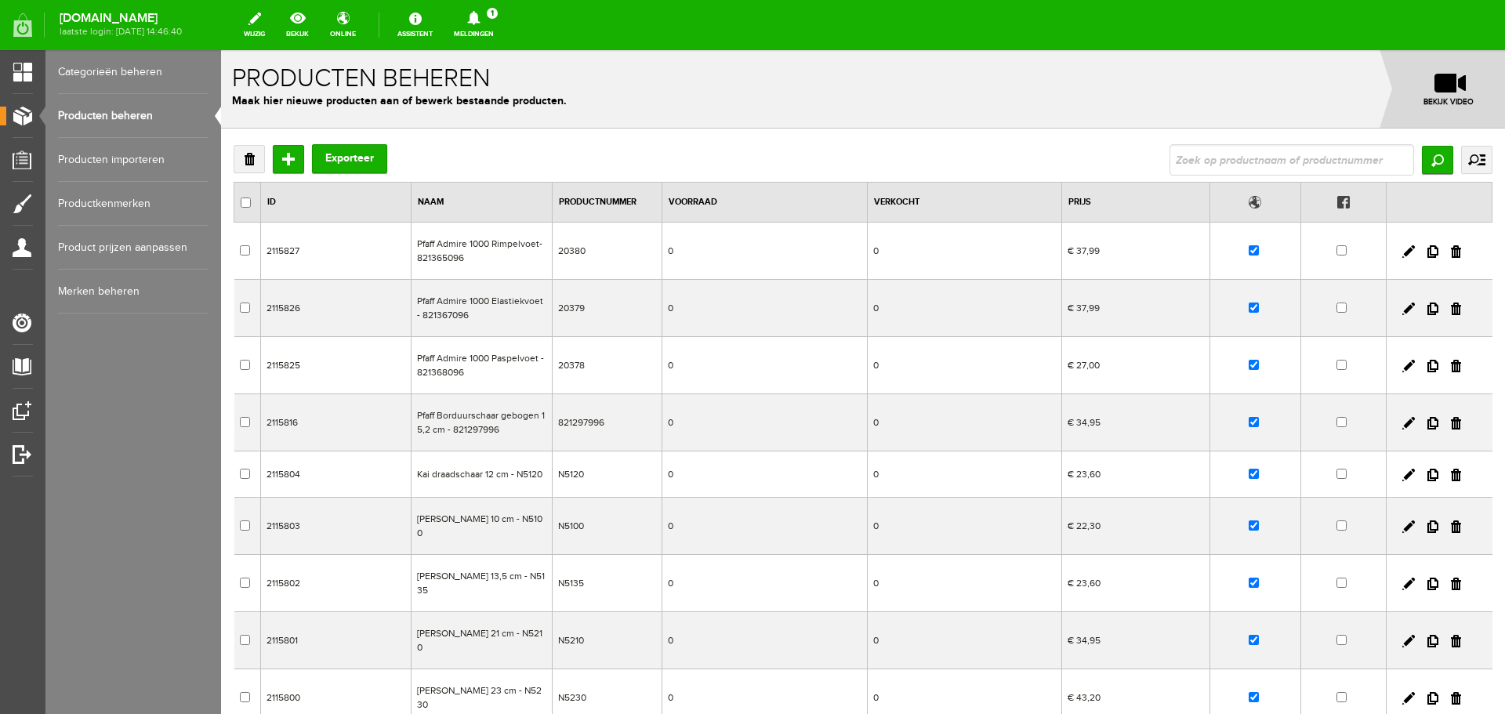
click at [84, 153] on link "Producten importeren" at bounding box center [133, 160] width 151 height 44
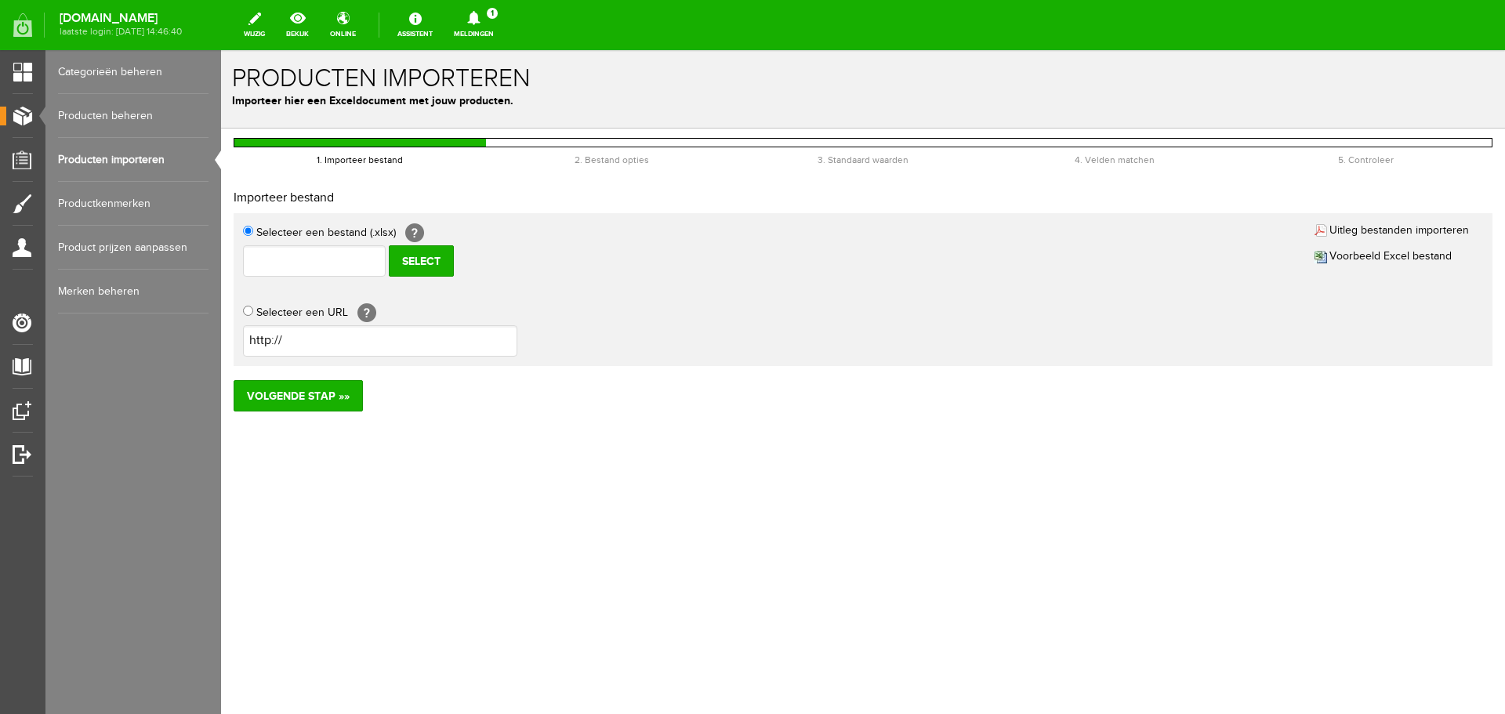
click at [78, 114] on link "Producten beheren" at bounding box center [133, 116] width 151 height 44
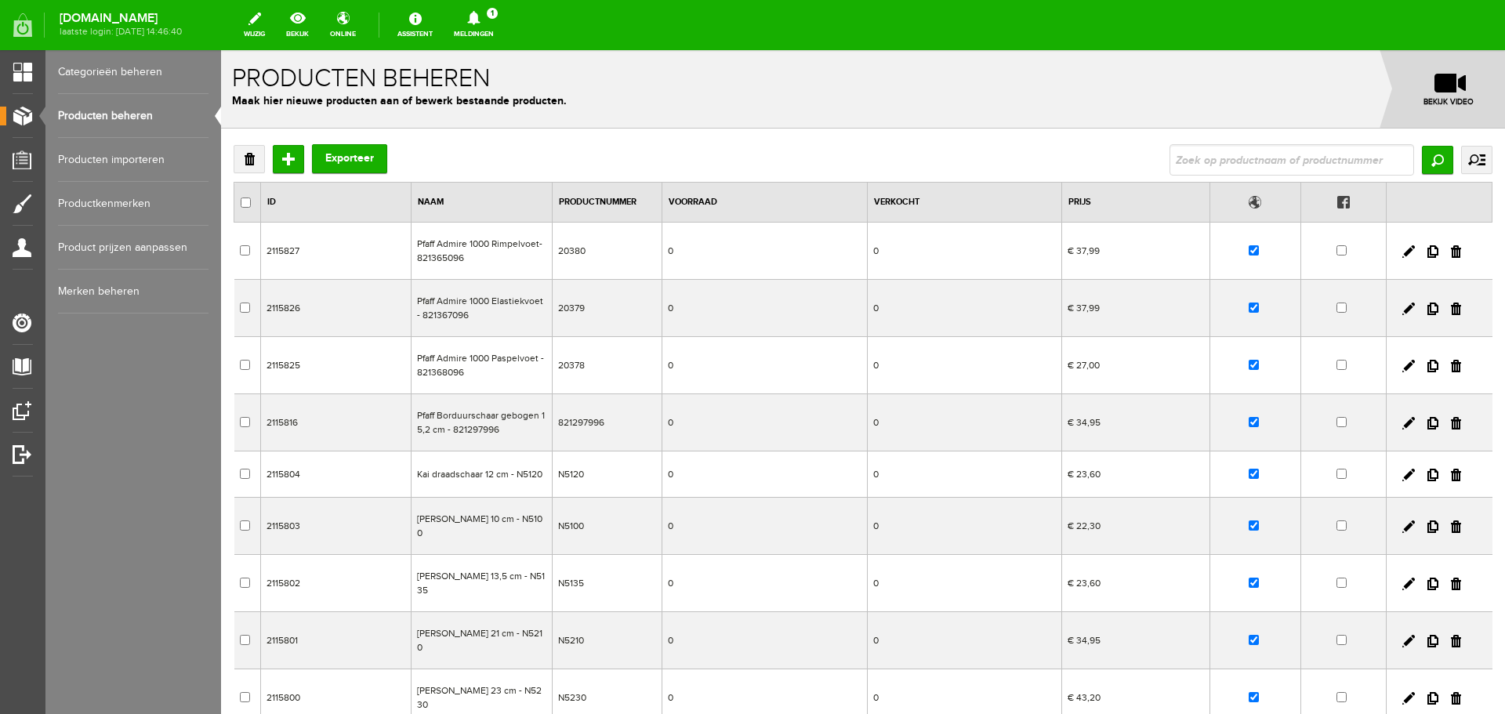
click at [85, 159] on link "Producten importeren" at bounding box center [133, 160] width 151 height 44
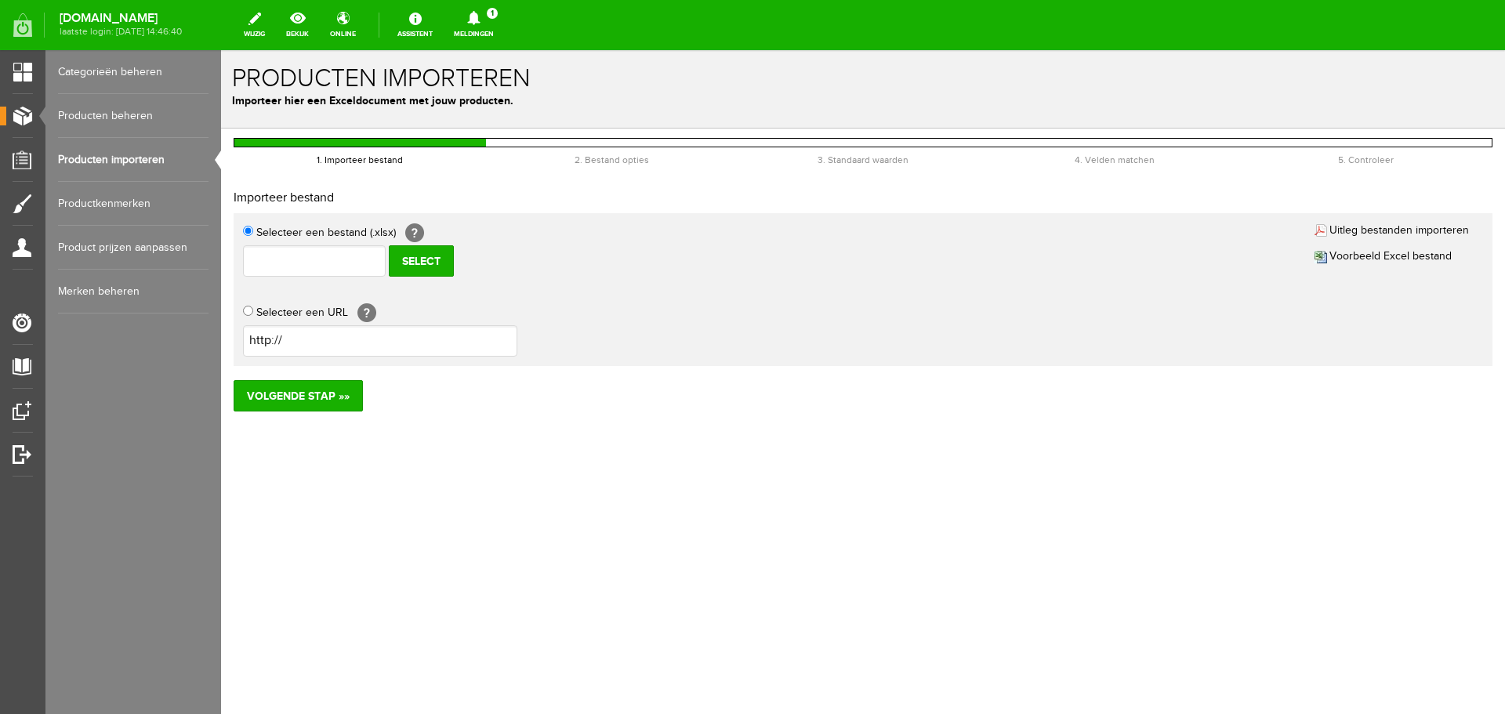
click at [80, 114] on link "Producten beheren" at bounding box center [133, 116] width 151 height 44
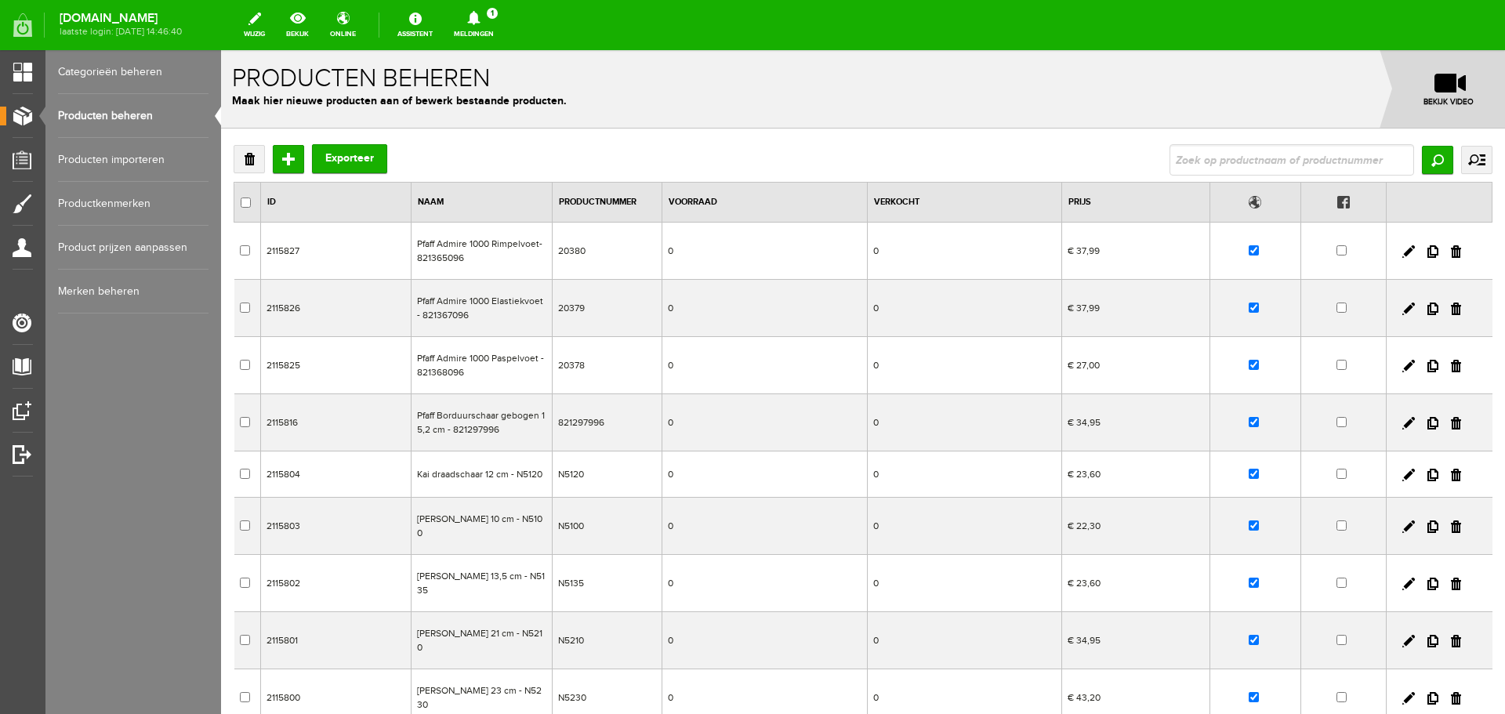
click at [82, 158] on link "Producten importeren" at bounding box center [133, 160] width 151 height 44
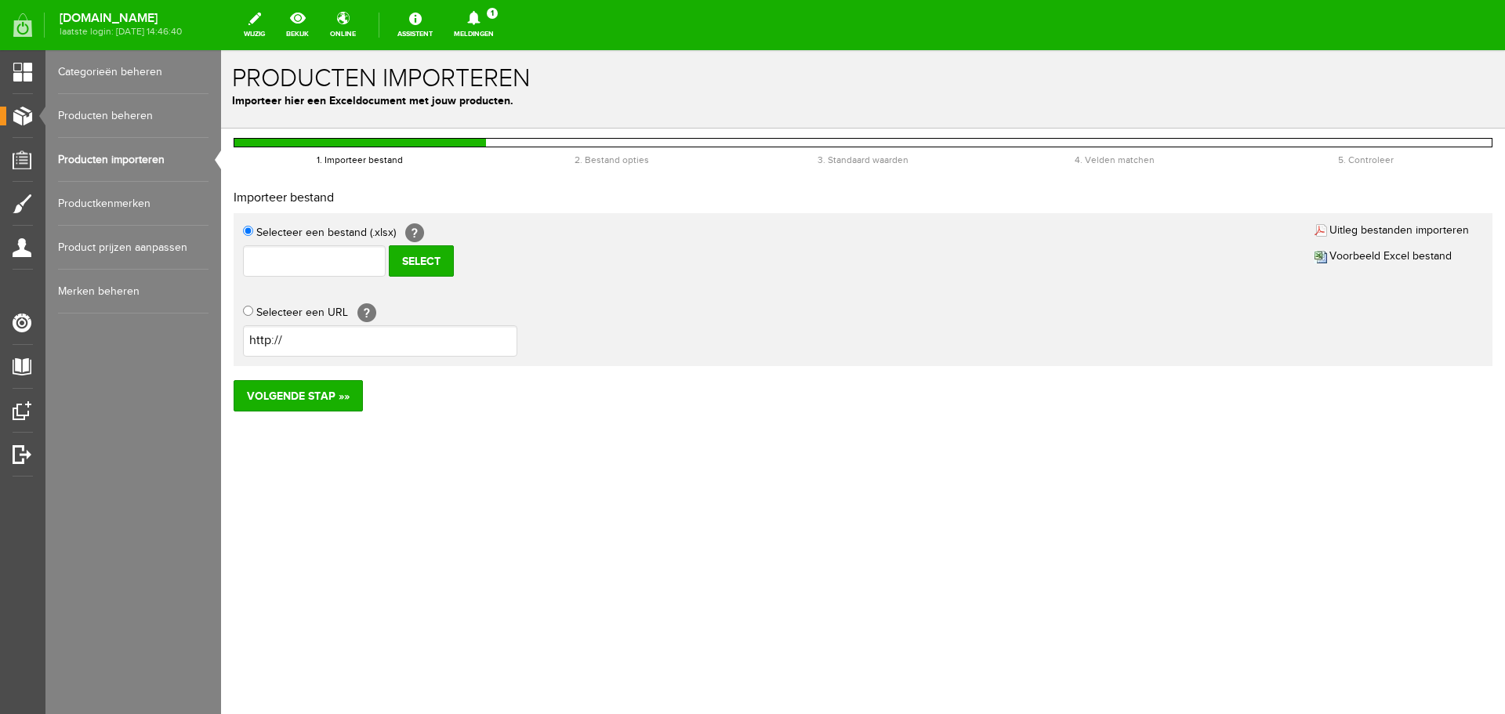
click at [98, 67] on link "Categorieën beheren" at bounding box center [133, 72] width 151 height 44
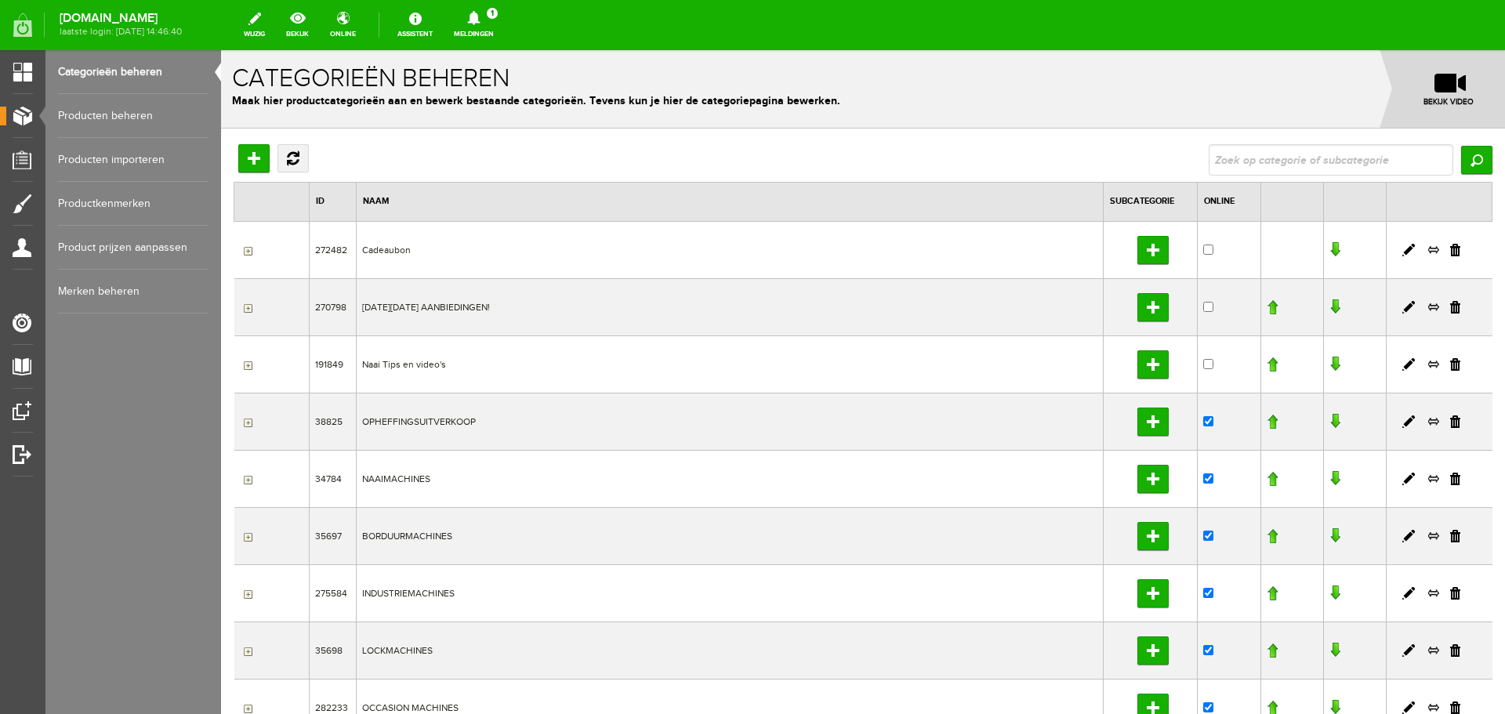
click at [94, 113] on link "Producten beheren" at bounding box center [133, 116] width 151 height 44
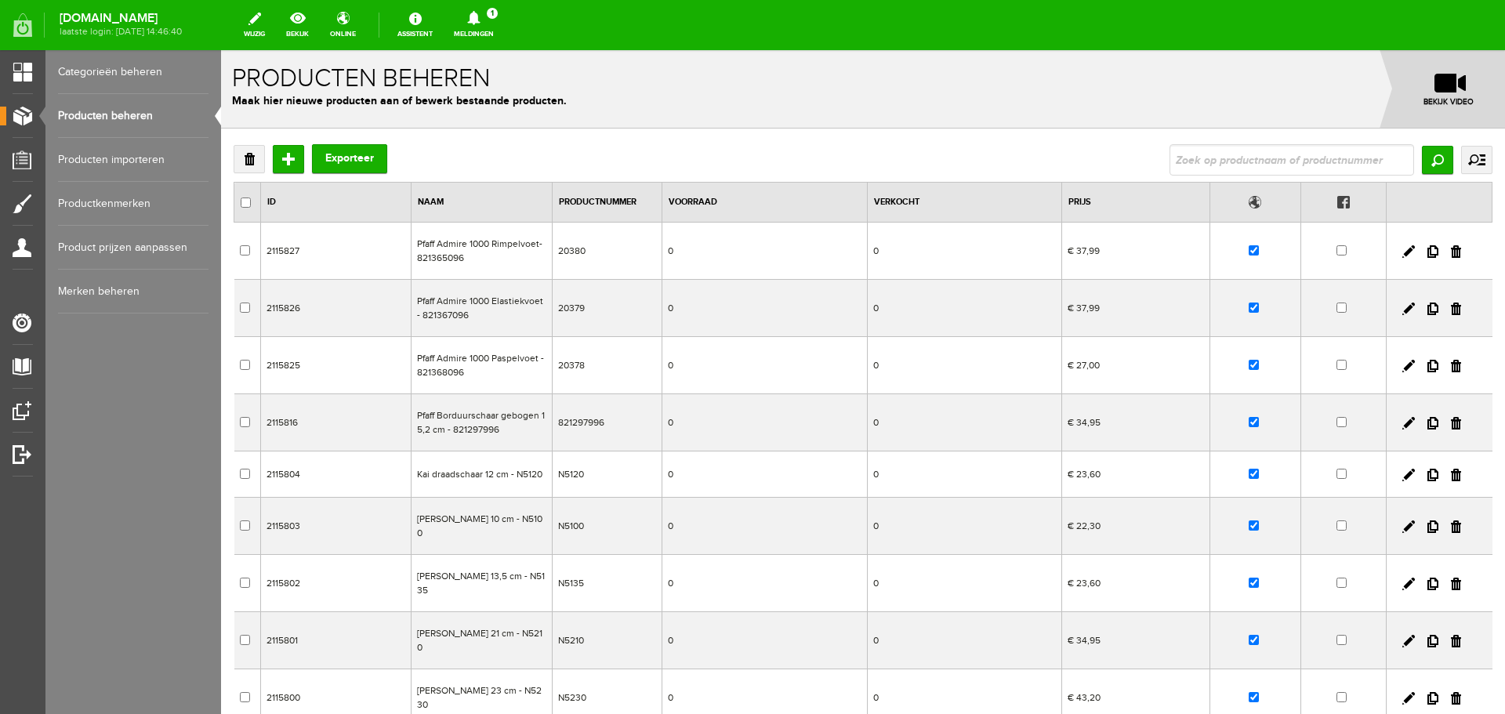
click at [100, 68] on link "Categorieën beheren" at bounding box center [133, 72] width 151 height 44
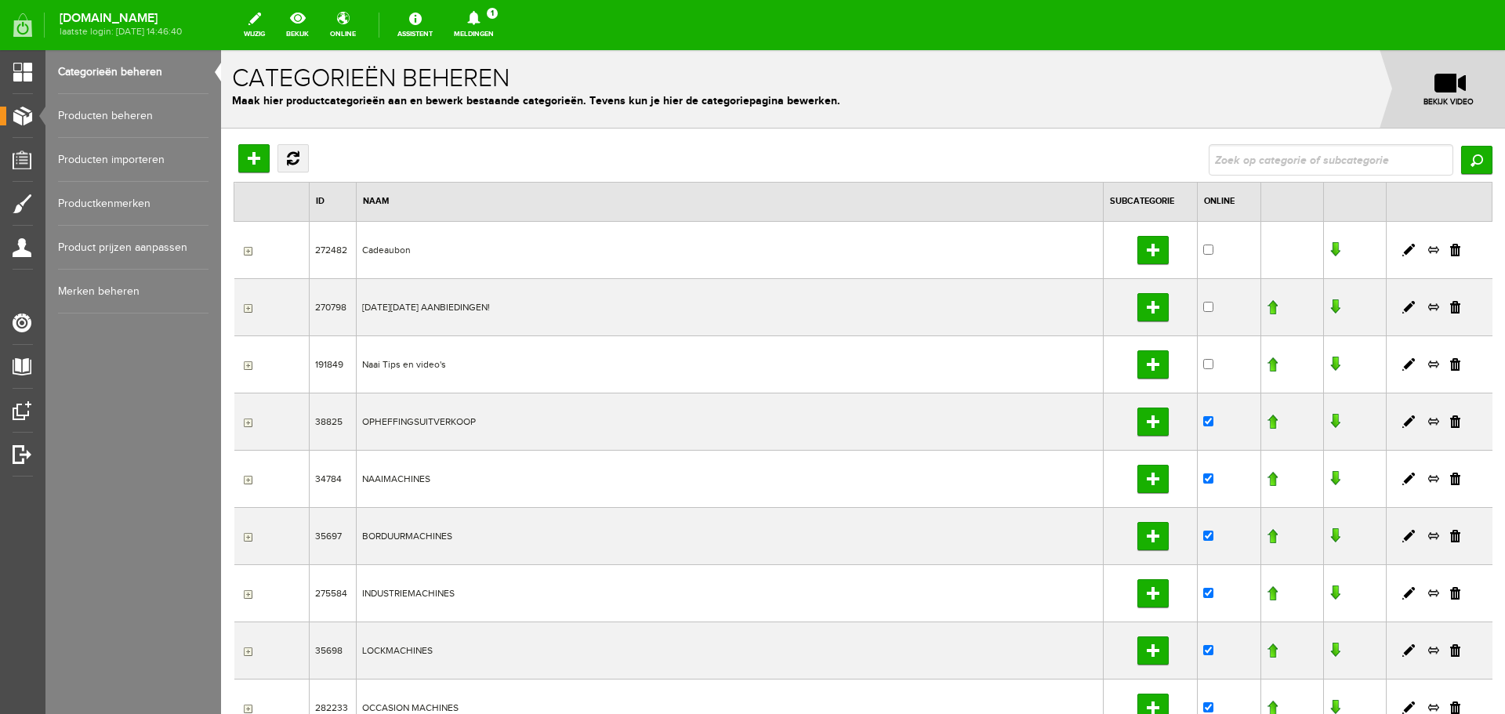
click at [102, 111] on link "Producten beheren" at bounding box center [133, 116] width 151 height 44
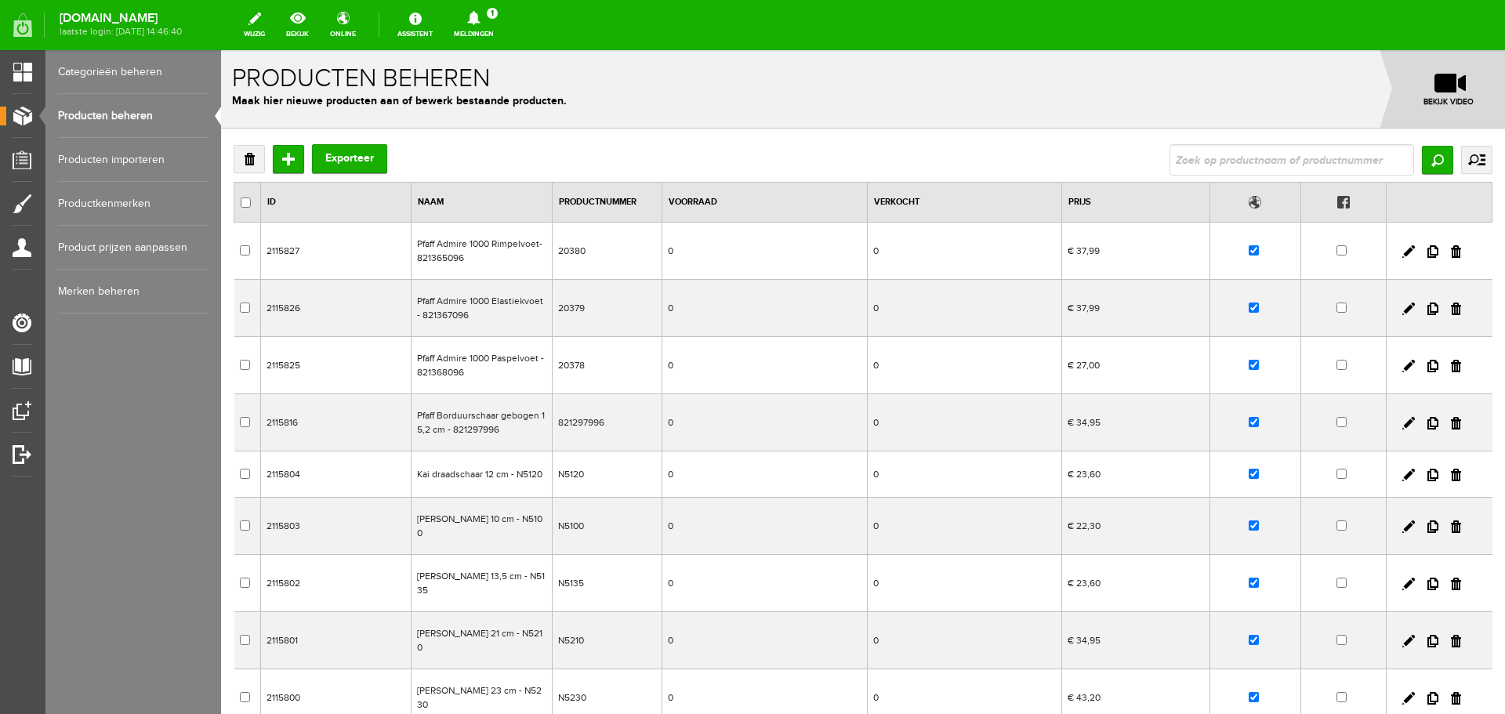
click at [103, 66] on link "Categorieën beheren" at bounding box center [133, 72] width 151 height 44
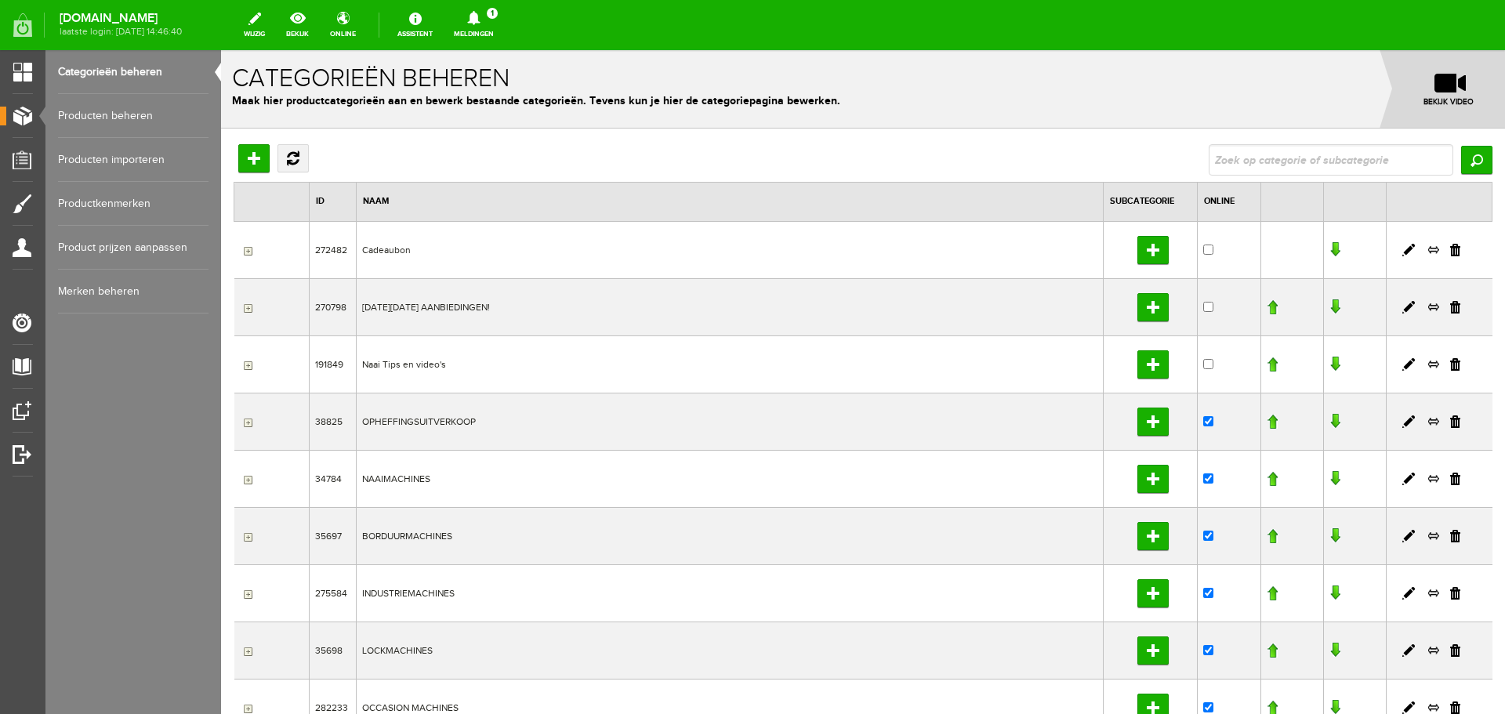
click at [100, 111] on link "Producten beheren" at bounding box center [133, 116] width 151 height 44
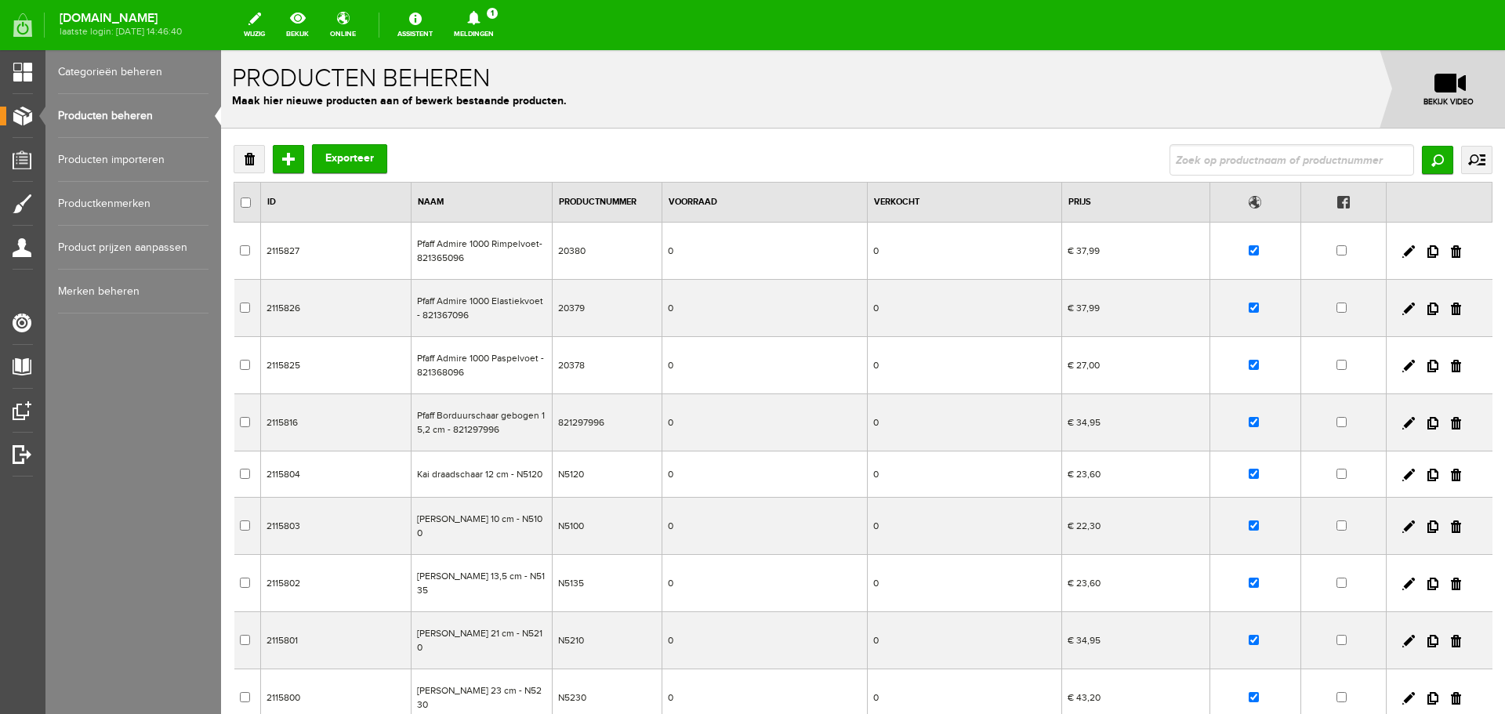
click at [503, 27] on link "Meldingen 1 Nieuwe orders Er is een nieuwe order( #2784 ) geplaatst door [PERSO…" at bounding box center [473, 25] width 59 height 34
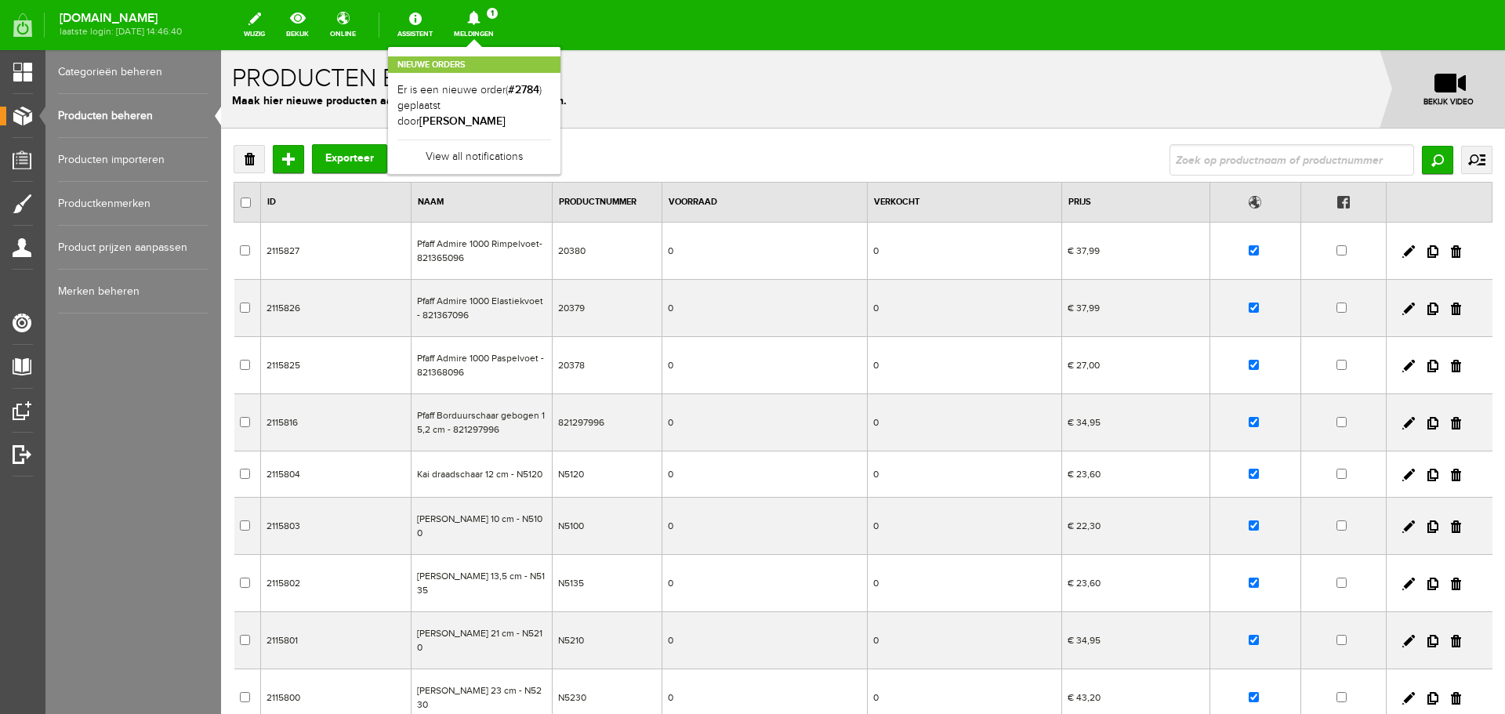
click at [77, 156] on link "Producten importeren" at bounding box center [133, 160] width 151 height 44
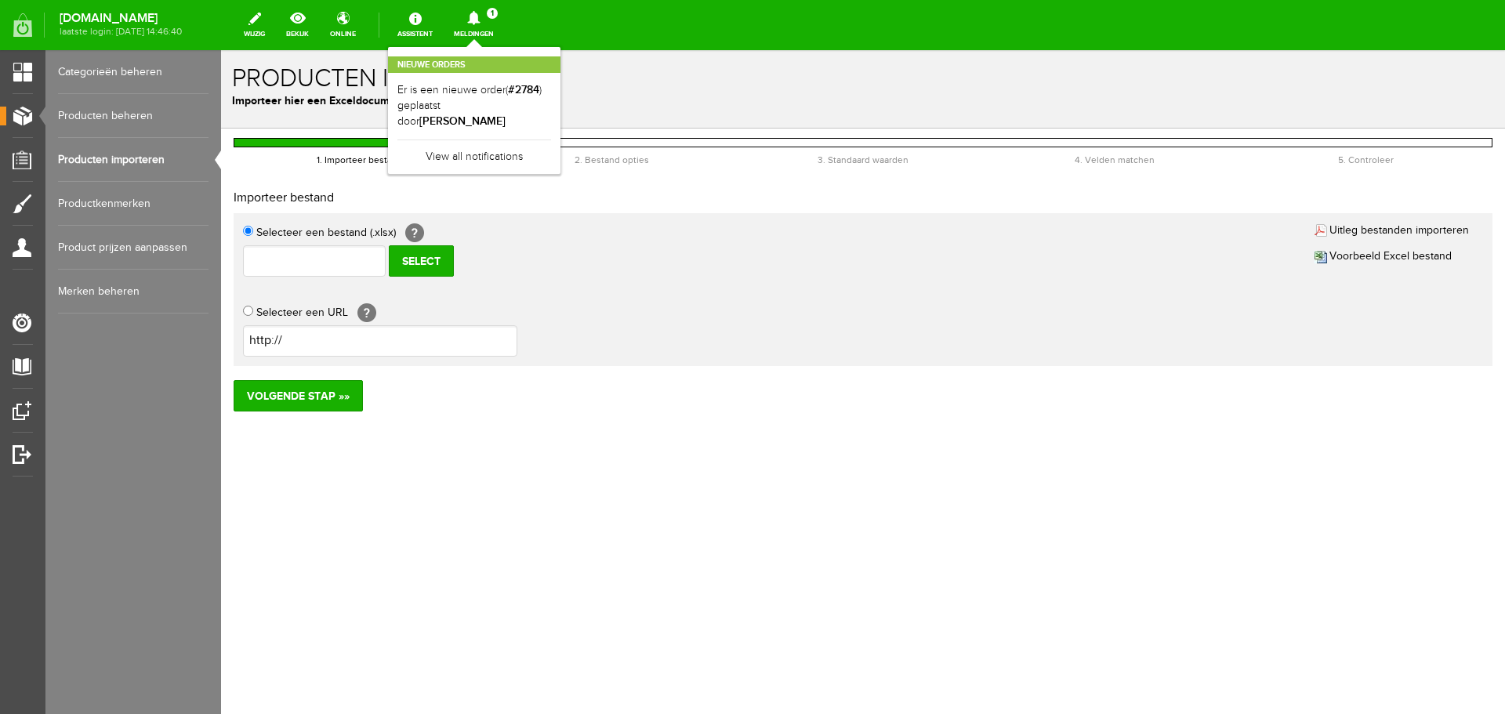
click at [73, 113] on link "Producten beheren" at bounding box center [133, 116] width 151 height 44
